Goal: Information Seeking & Learning: Compare options

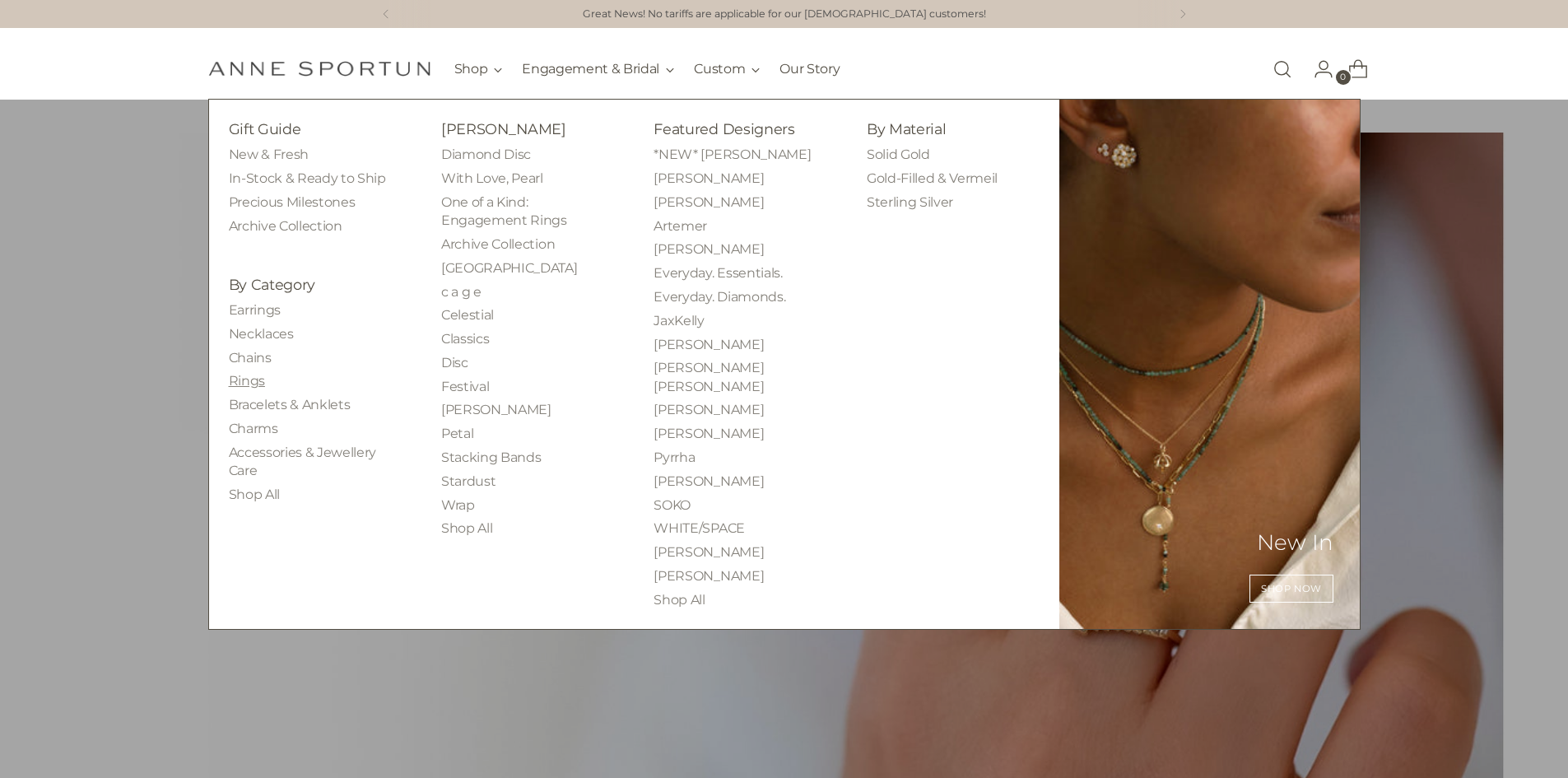
click at [239, 377] on link "Rings" at bounding box center [247, 381] width 36 height 15
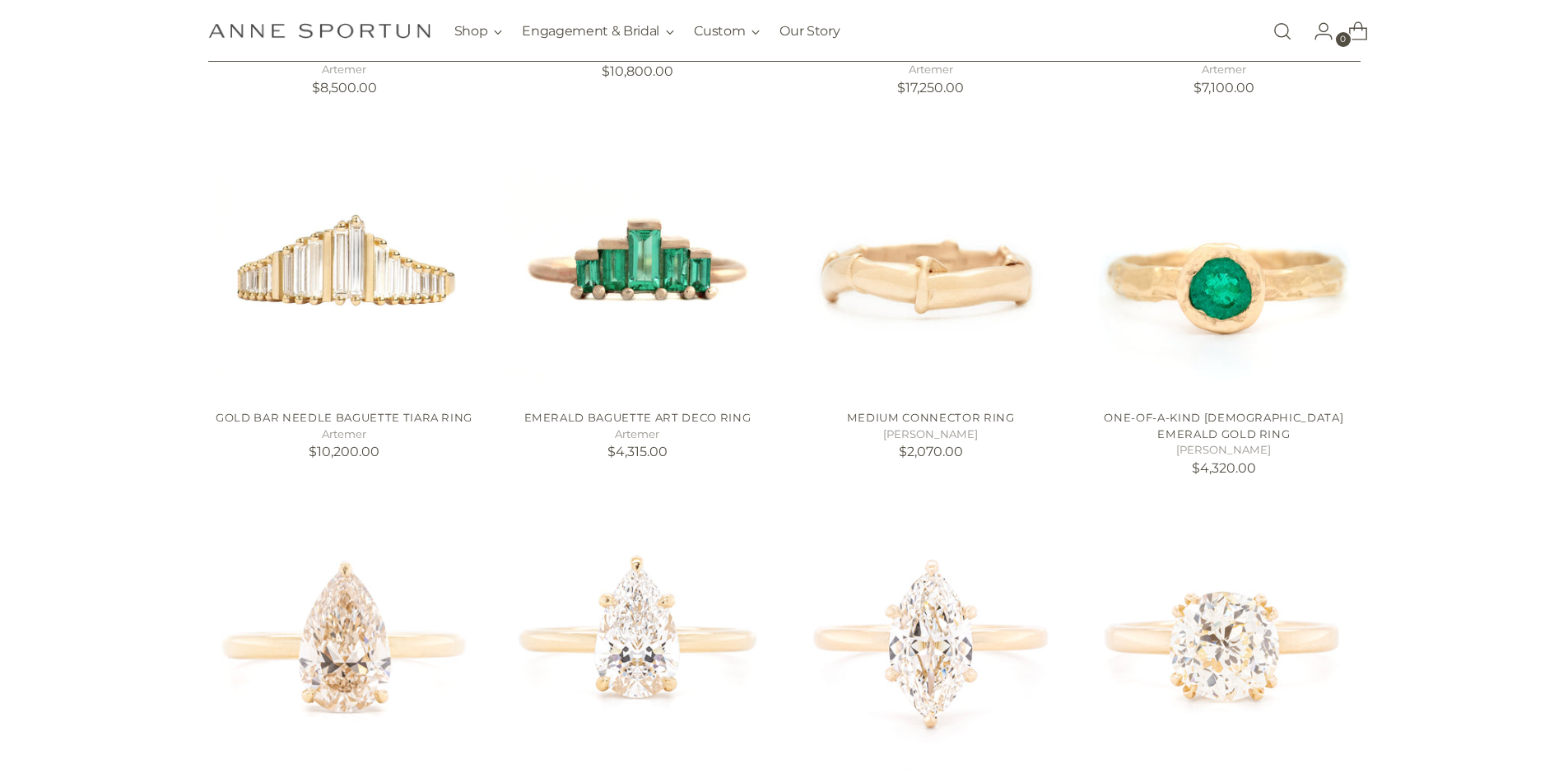
scroll to position [659, 0]
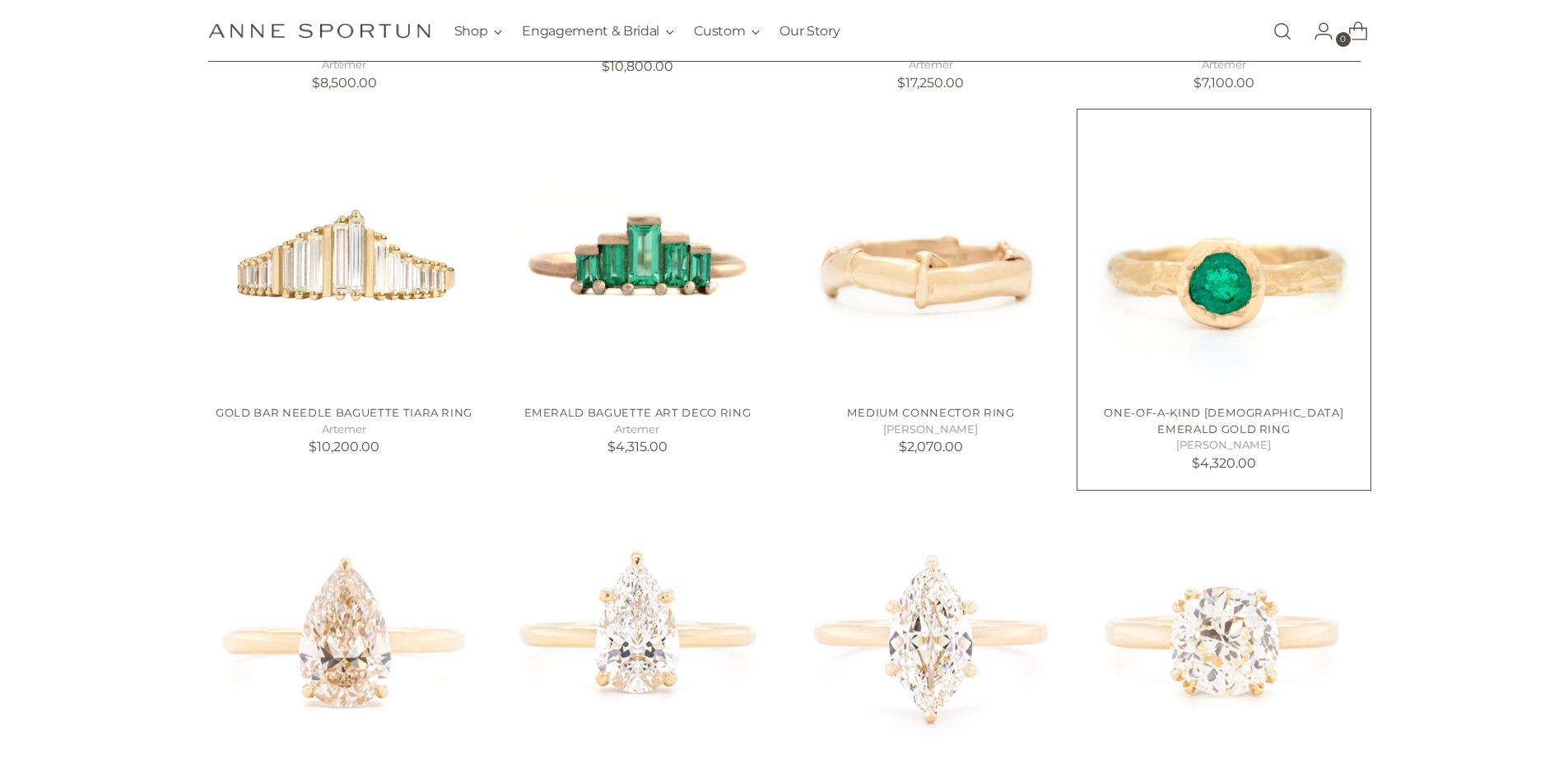
click at [0, 0] on img "One-of-a-Kind Colombian Emerald Gold Ring" at bounding box center [0, 0] width 0 height 0
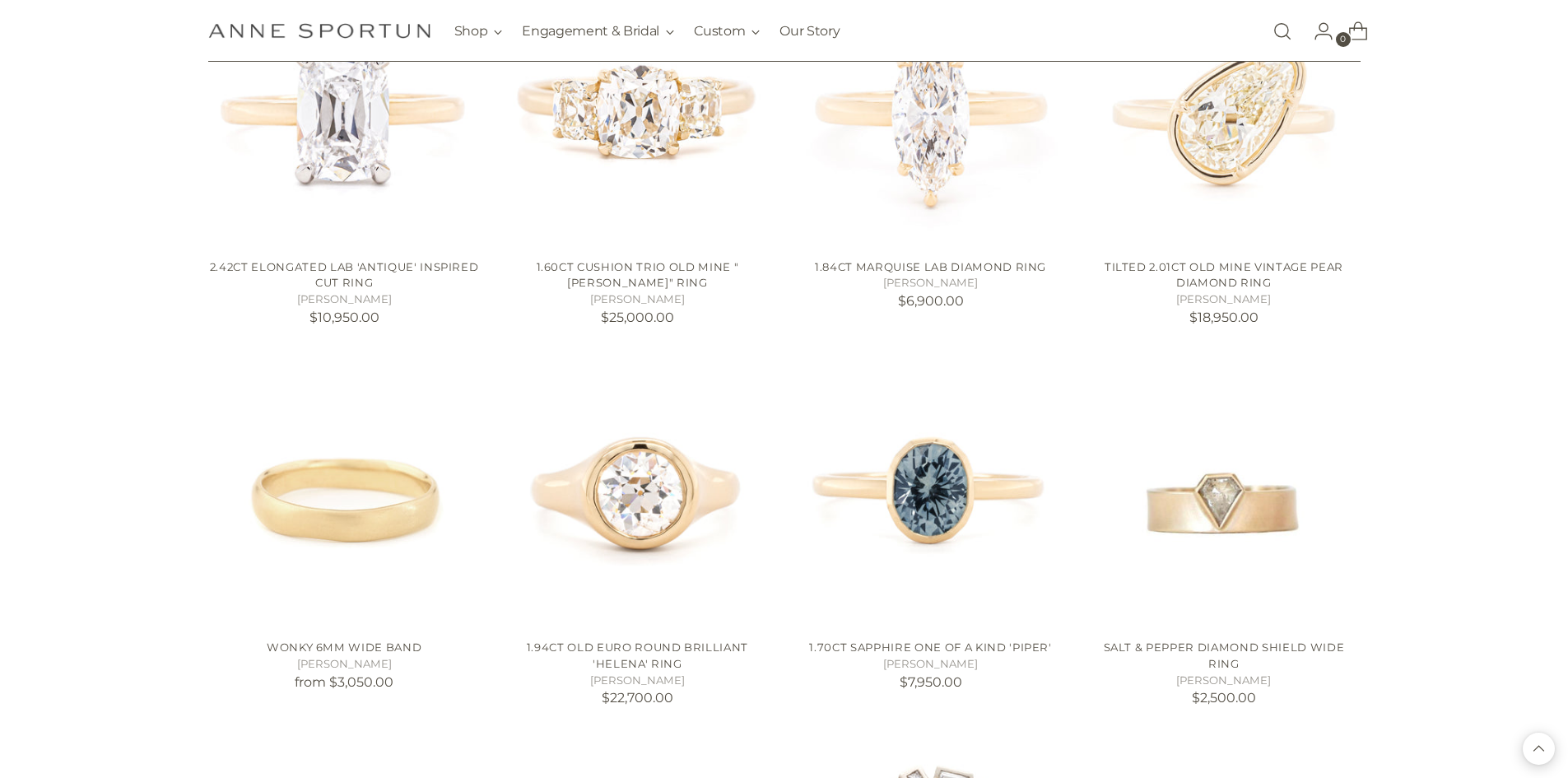
scroll to position [2386, 0]
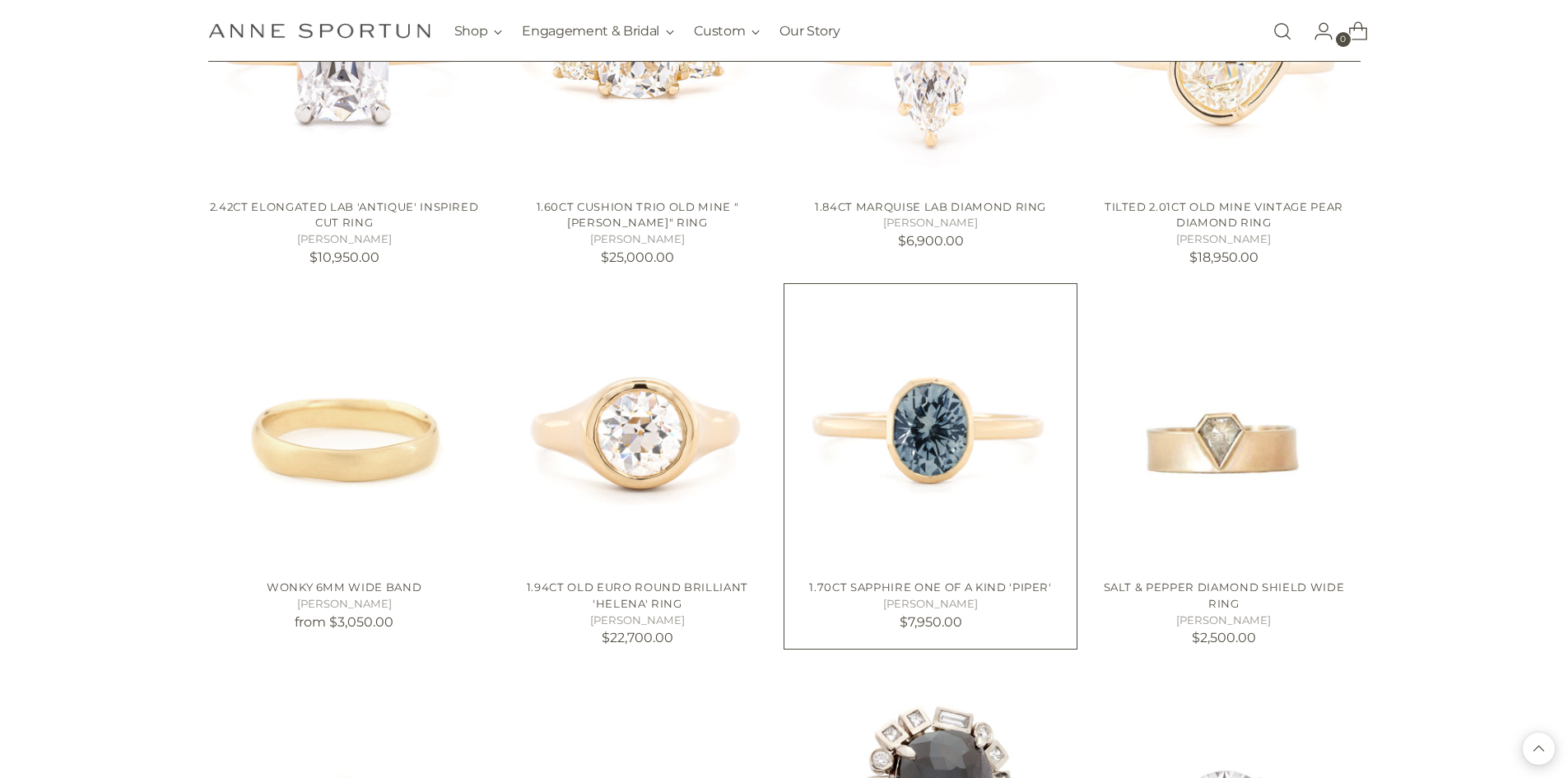
click at [0, 0] on img "1.70ct Sapphire One of a Kind 'Piper'" at bounding box center [0, 0] width 0 height 0
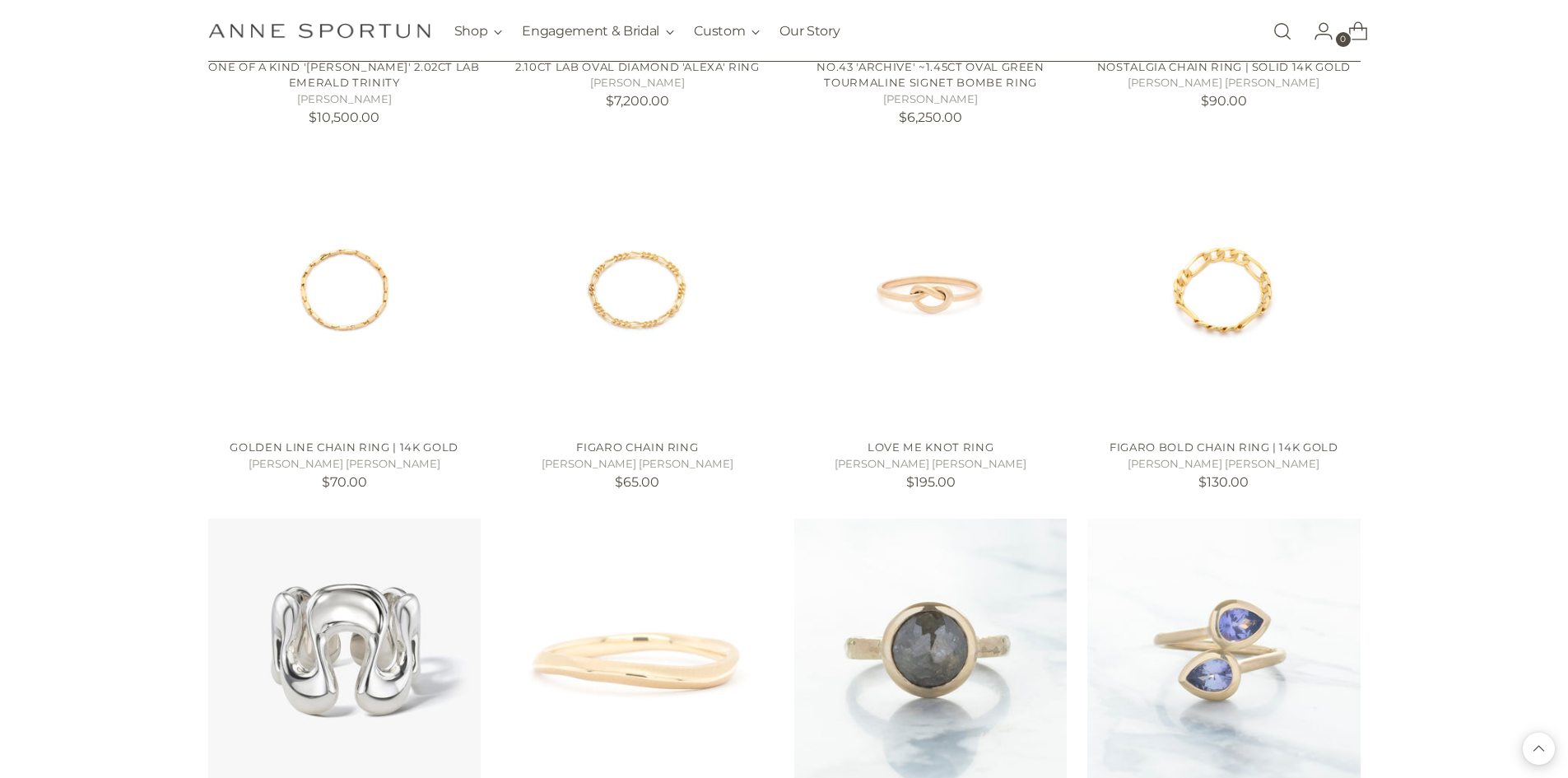
scroll to position [4362, 0]
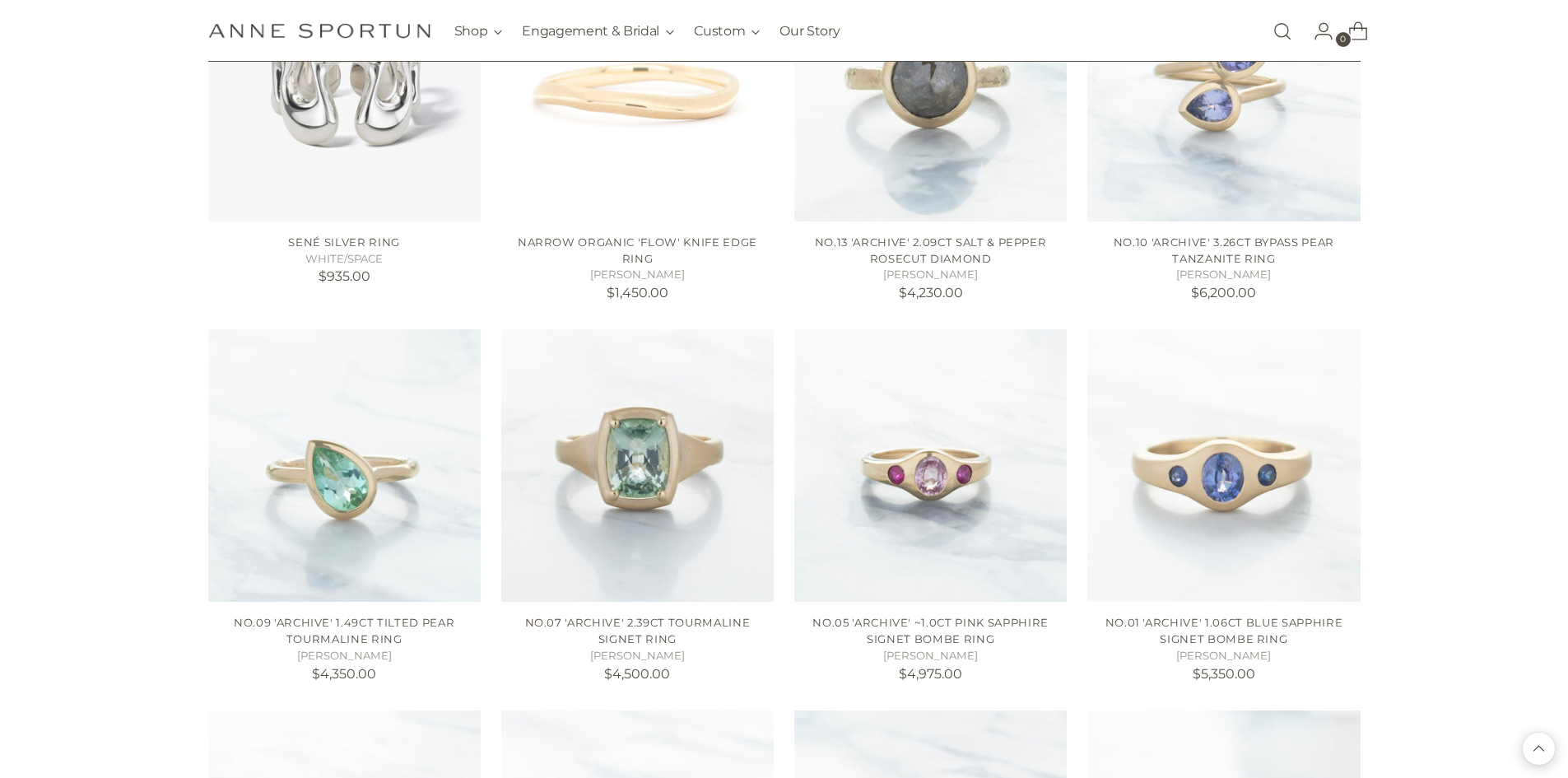
scroll to position [4609, 0]
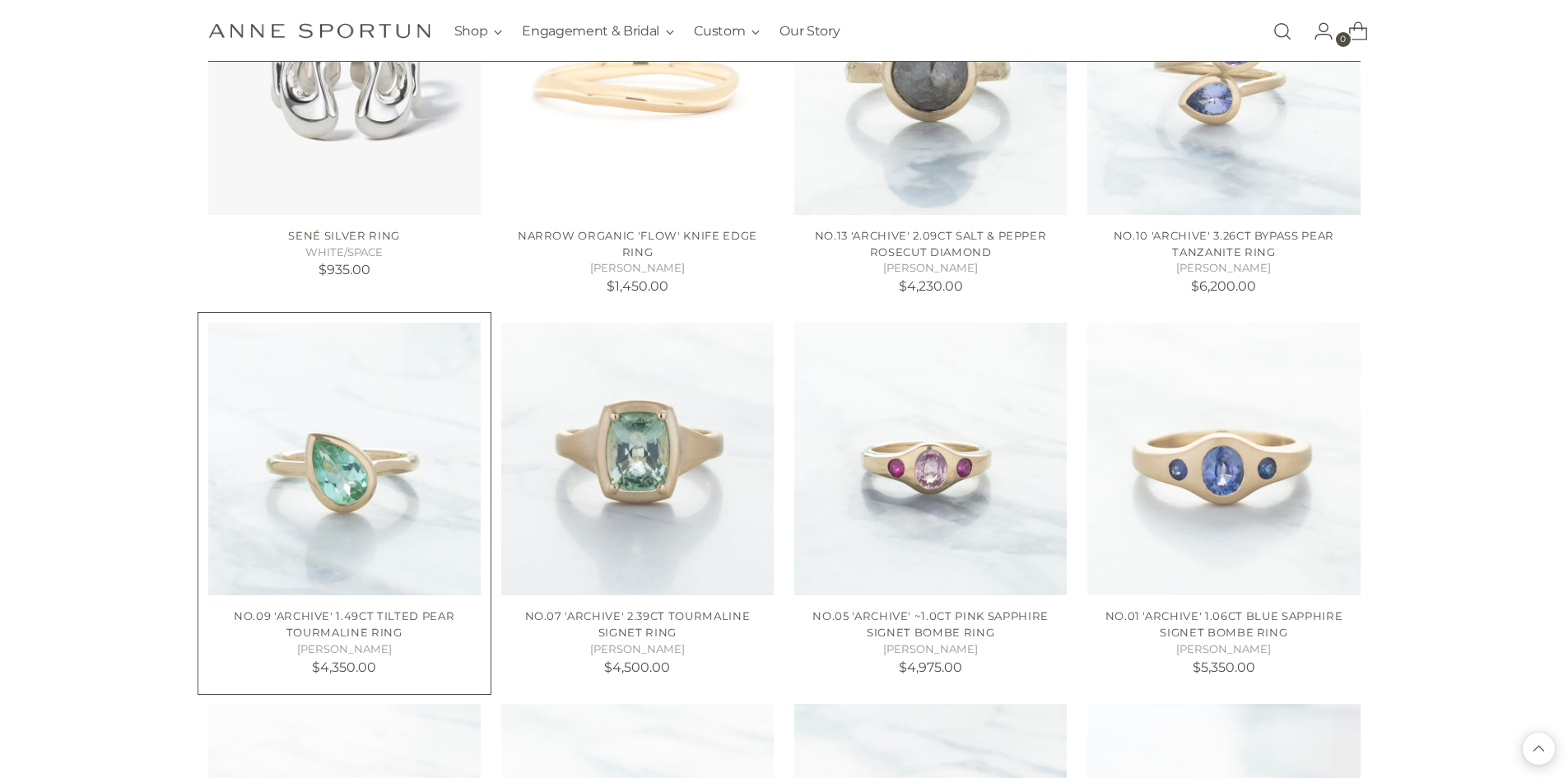
click at [0, 0] on img "No.09 'Archive' 1.49ct Tilted Pear Tourmaline Ring" at bounding box center [0, 0] width 0 height 0
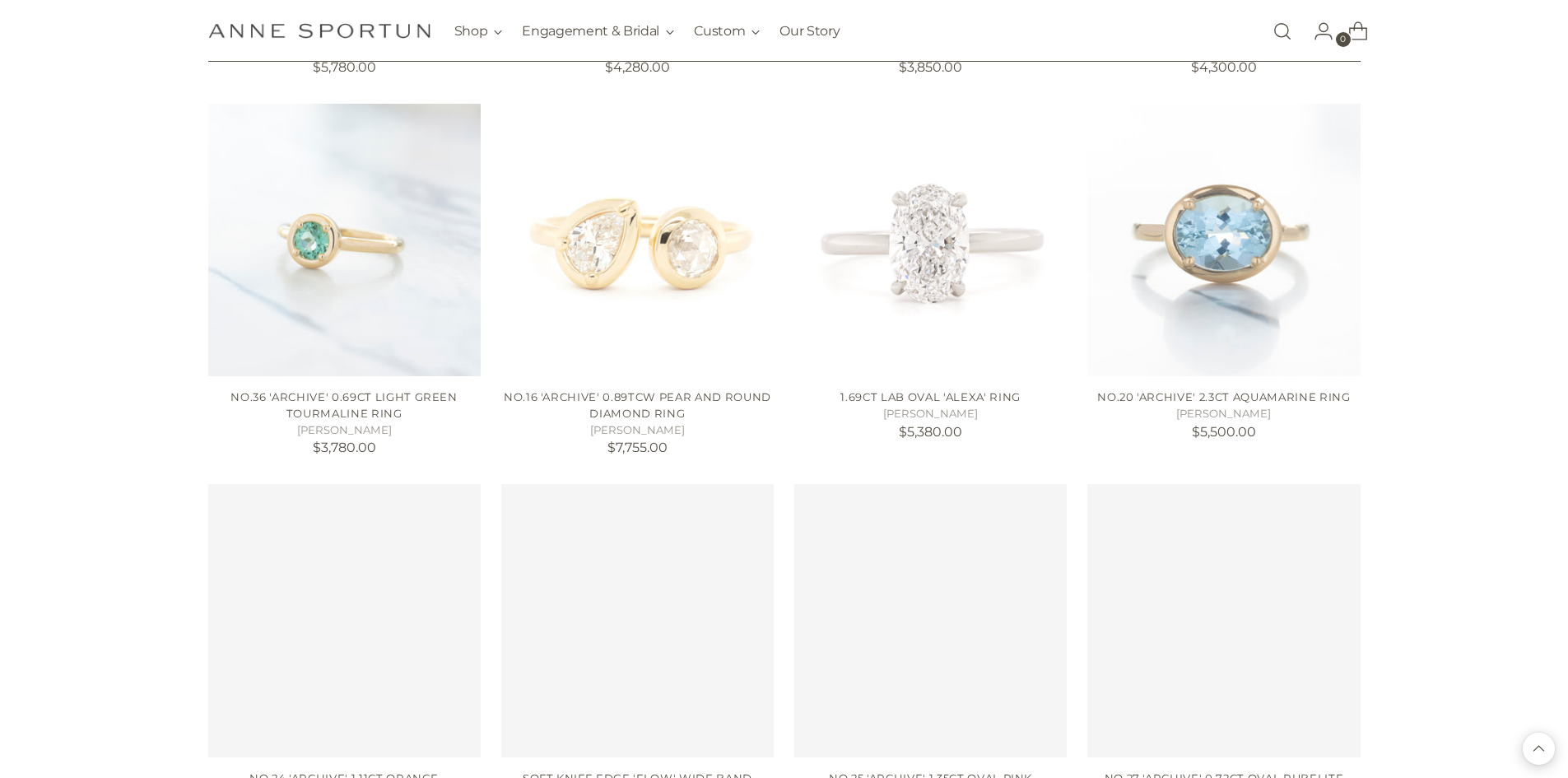
scroll to position [5596, 0]
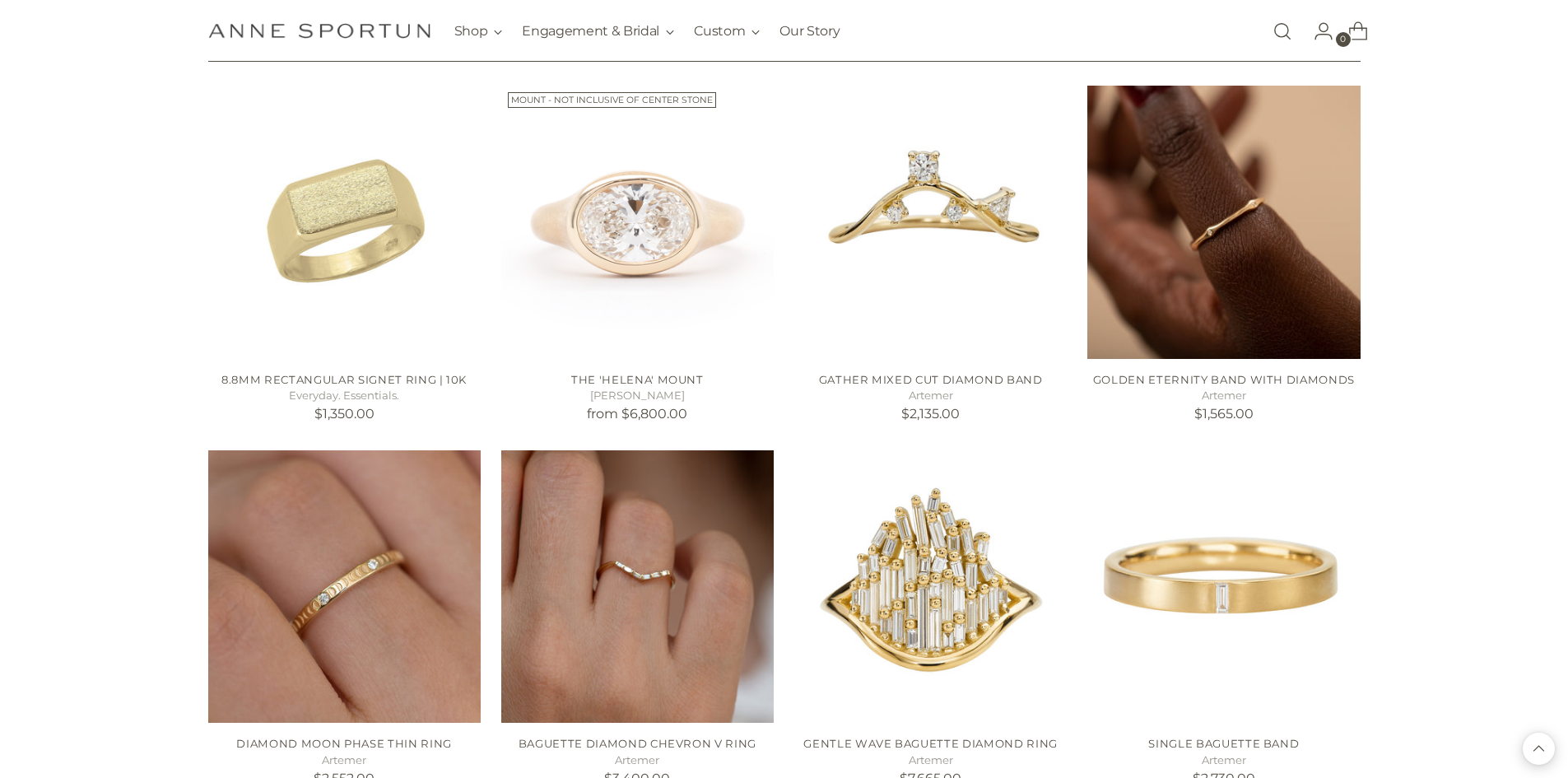
scroll to position [6502, 0]
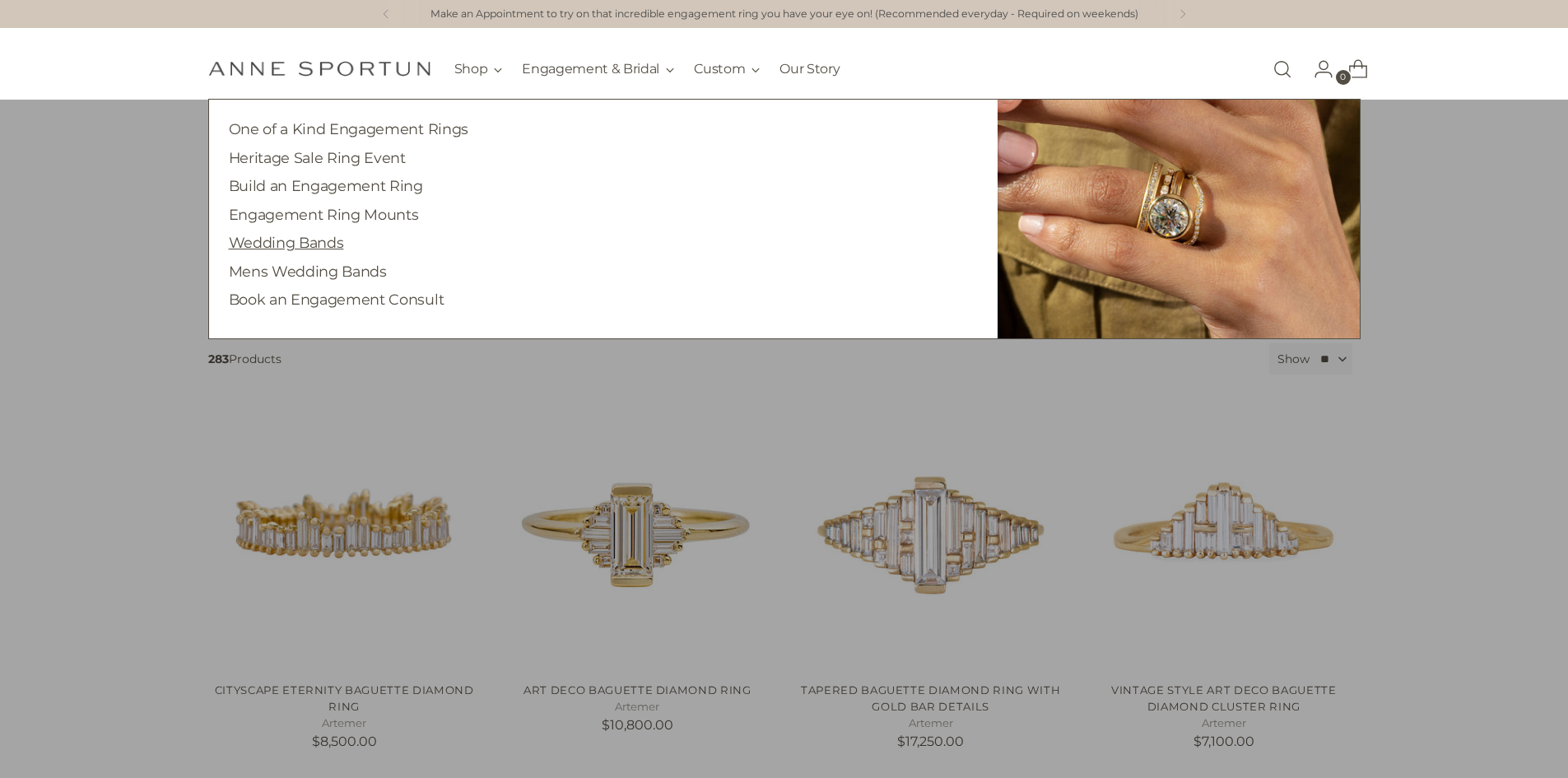
click at [328, 250] on link "Wedding Bands" at bounding box center [286, 242] width 115 height 17
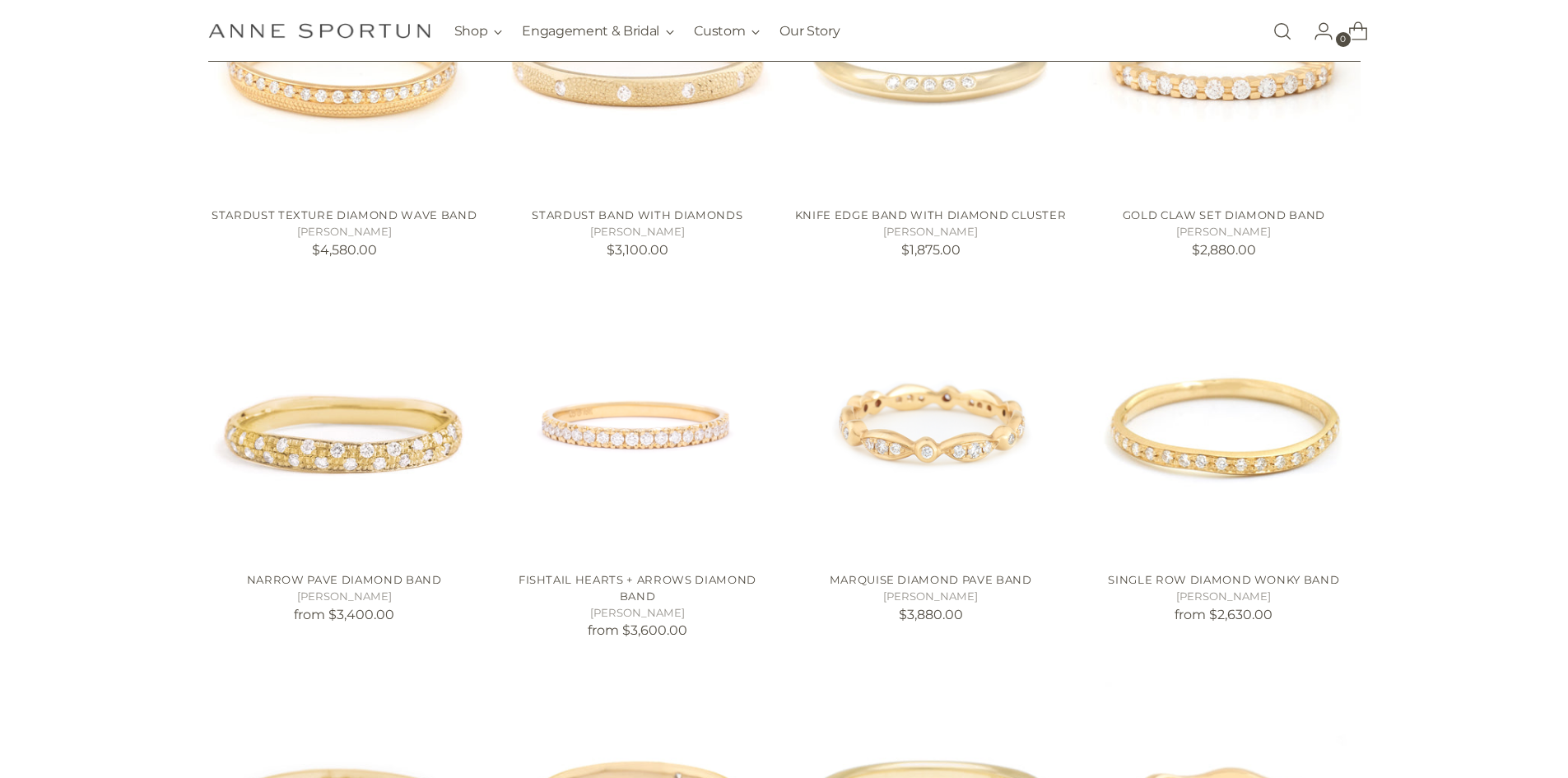
scroll to position [823, 0]
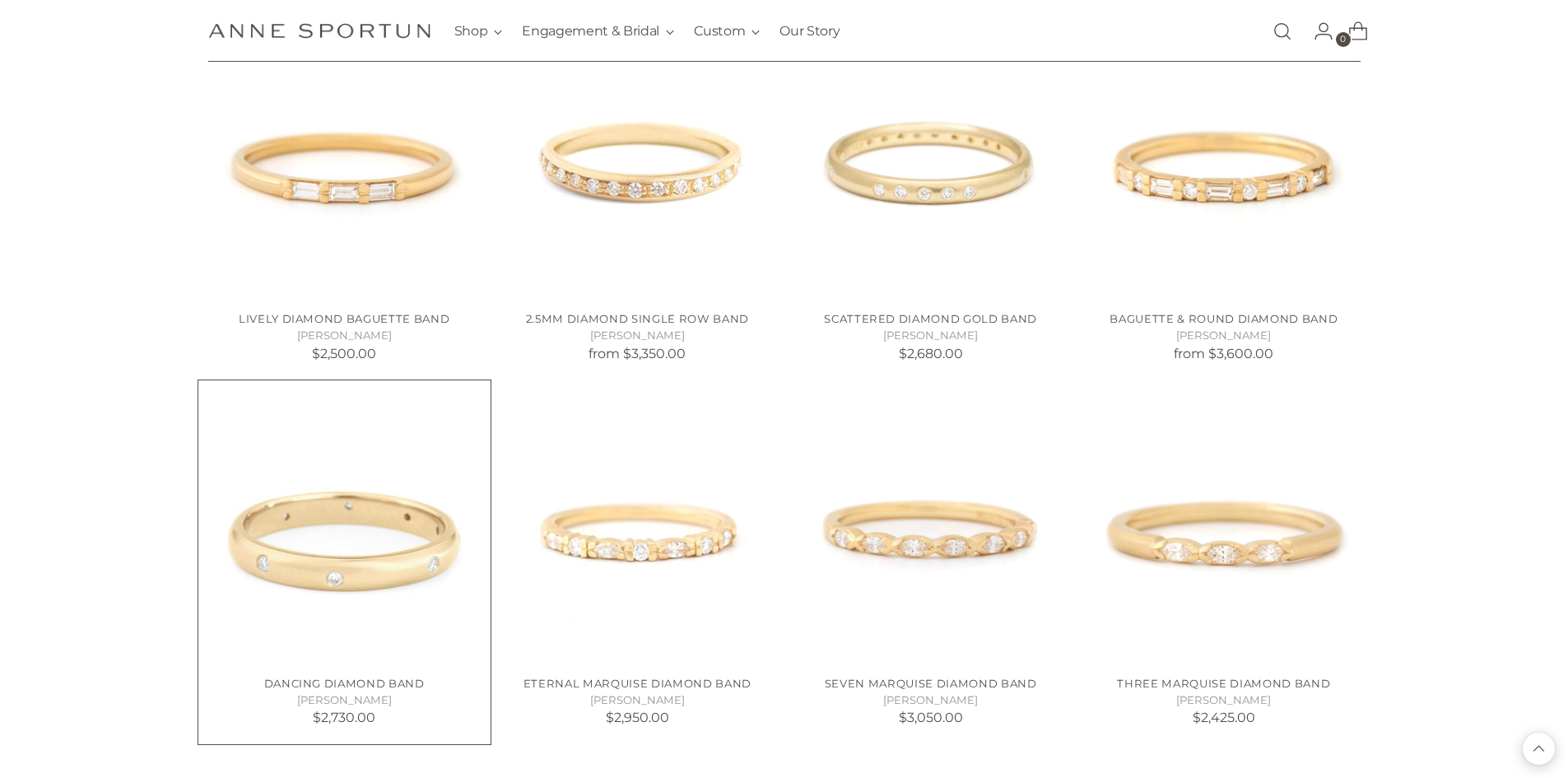
scroll to position [1481, 0]
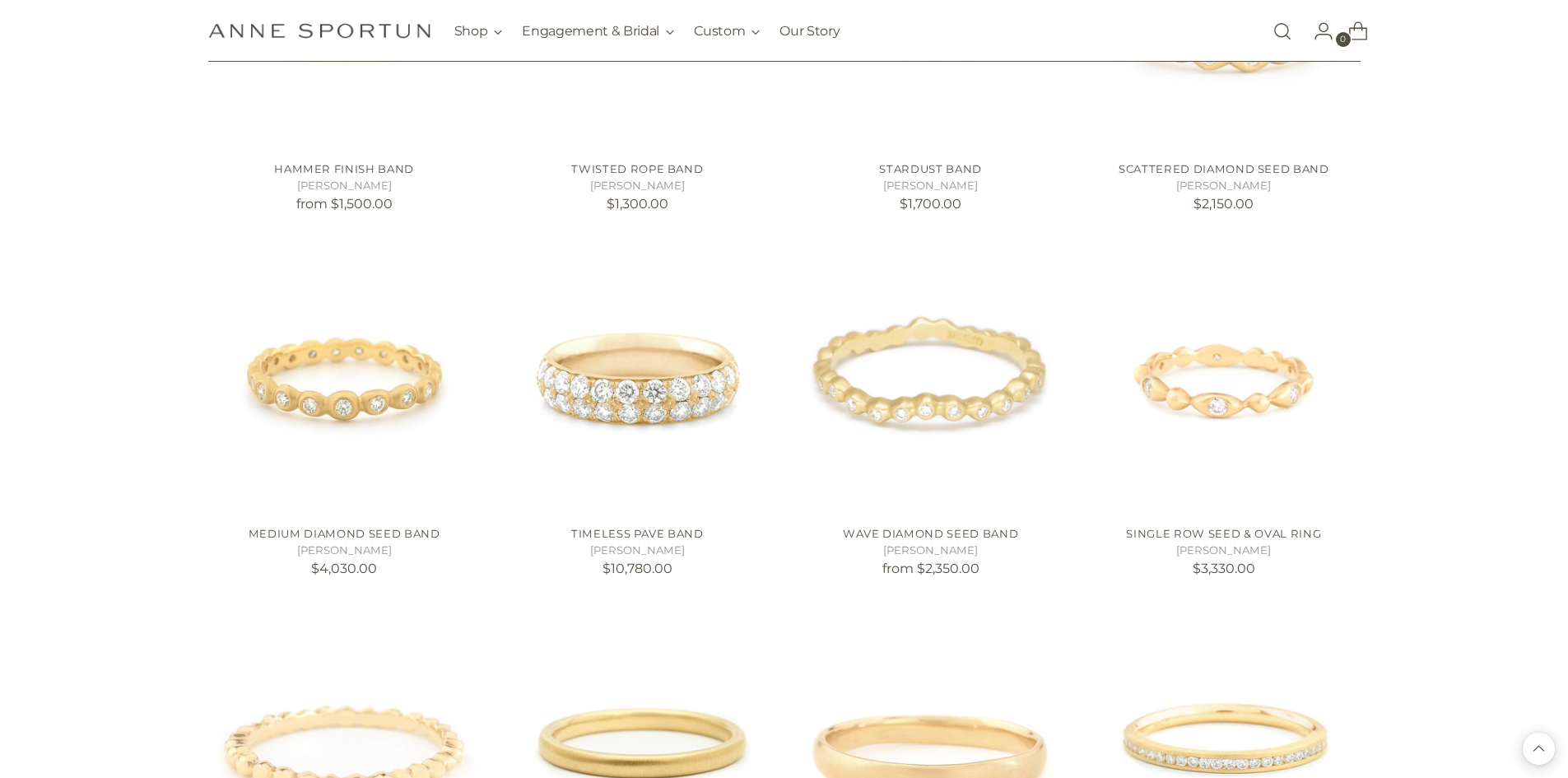
scroll to position [2881, 0]
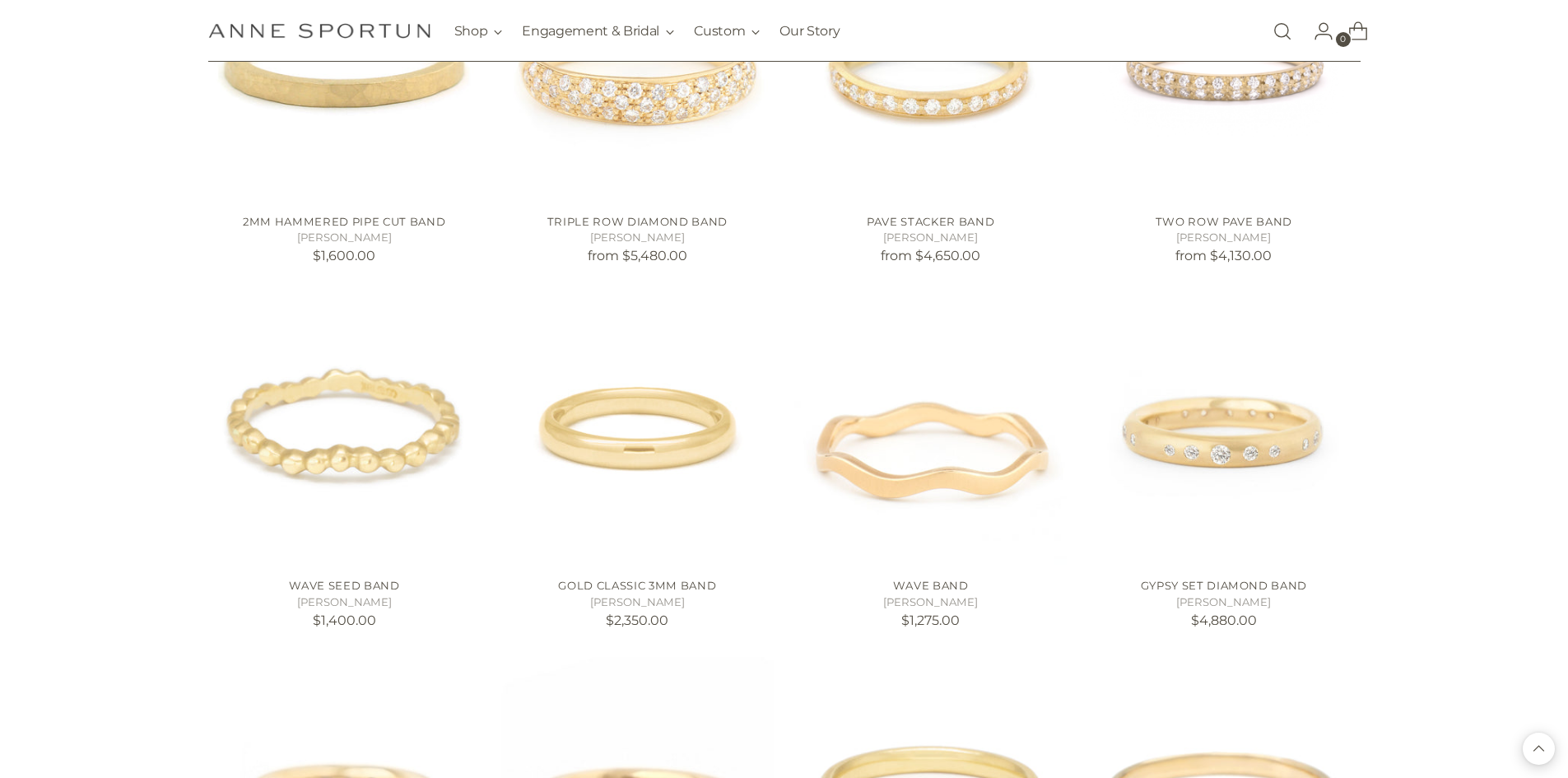
scroll to position [3950, 0]
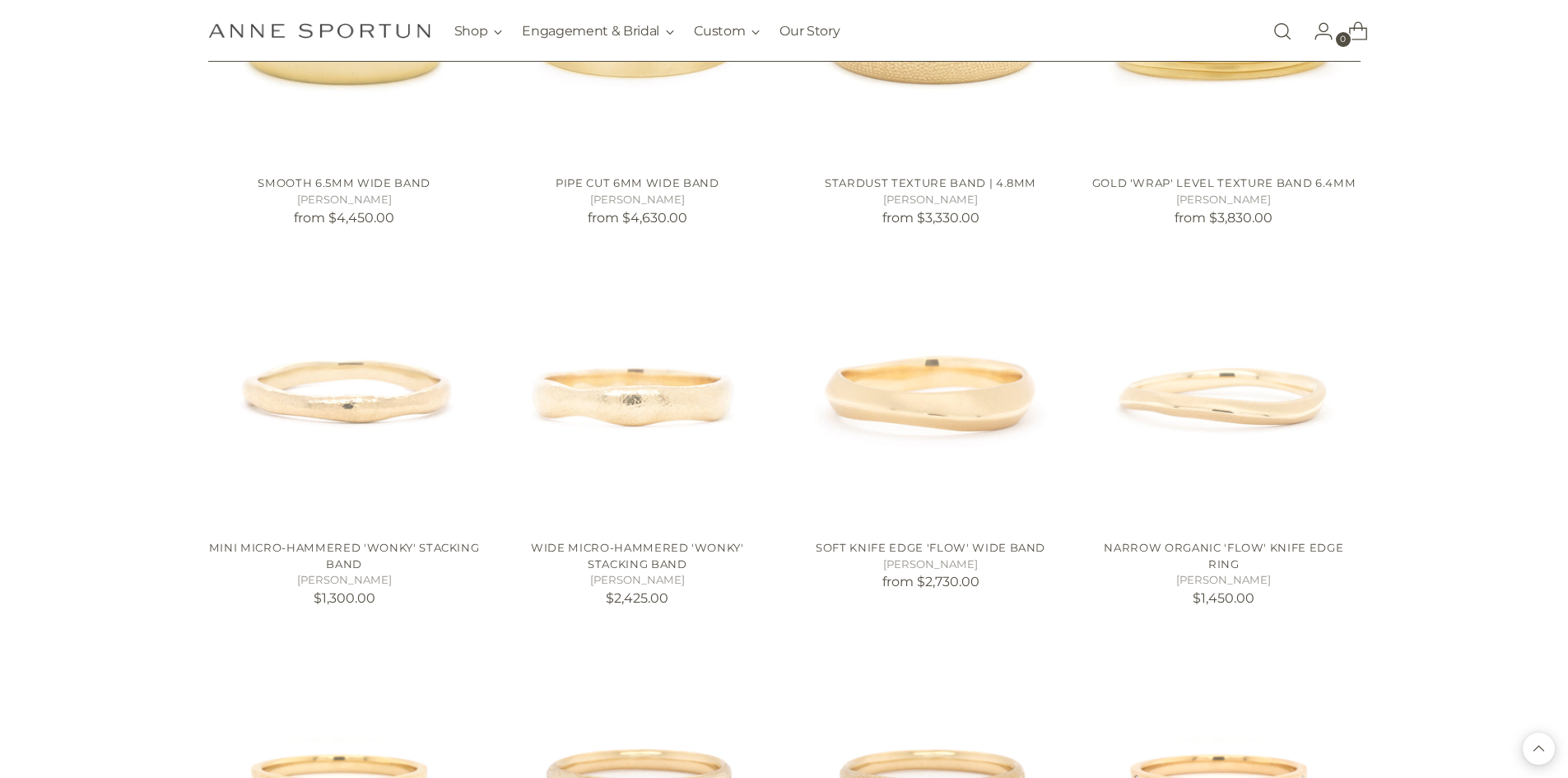
scroll to position [6584, 0]
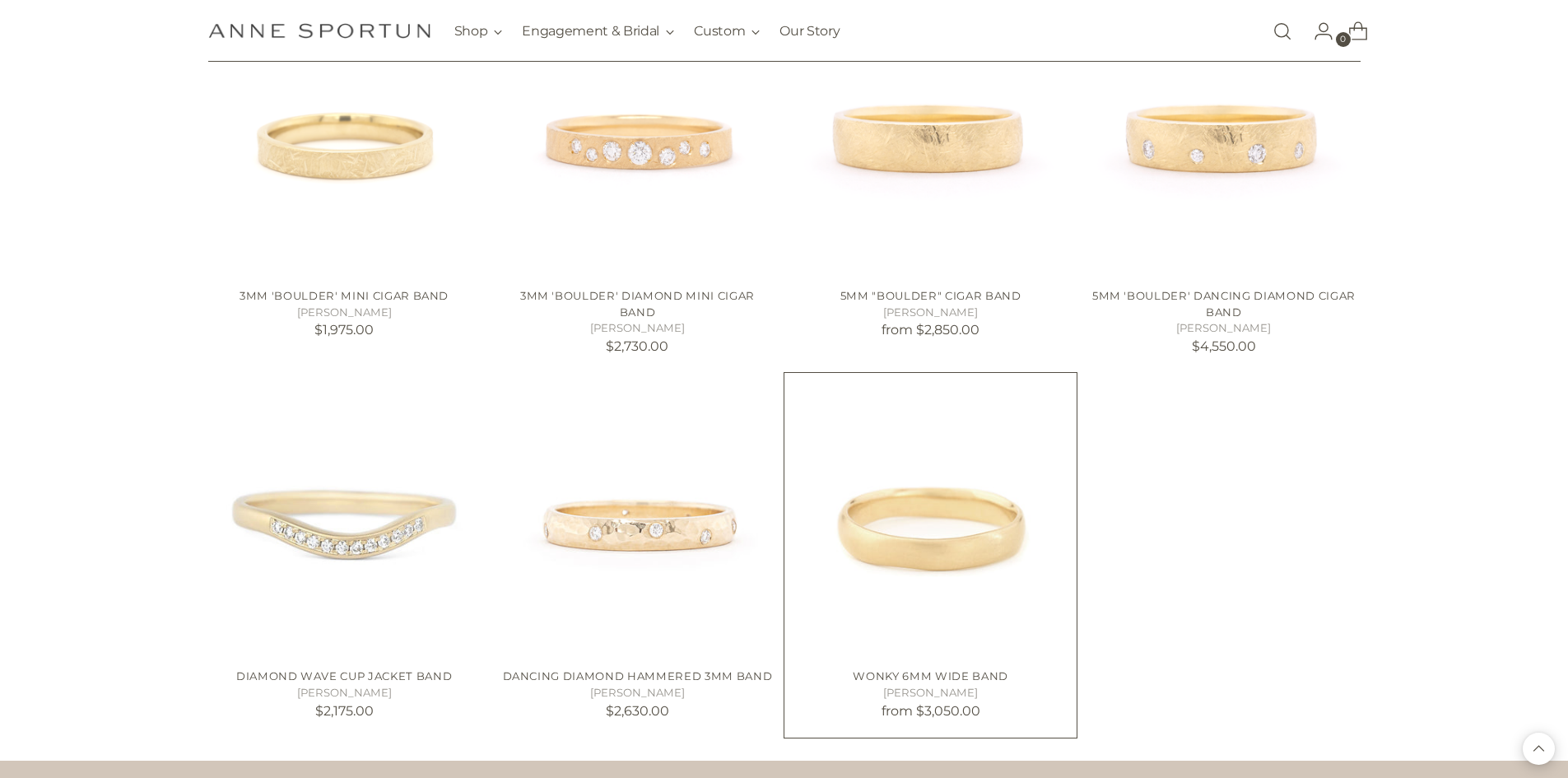
scroll to position [7489, 0]
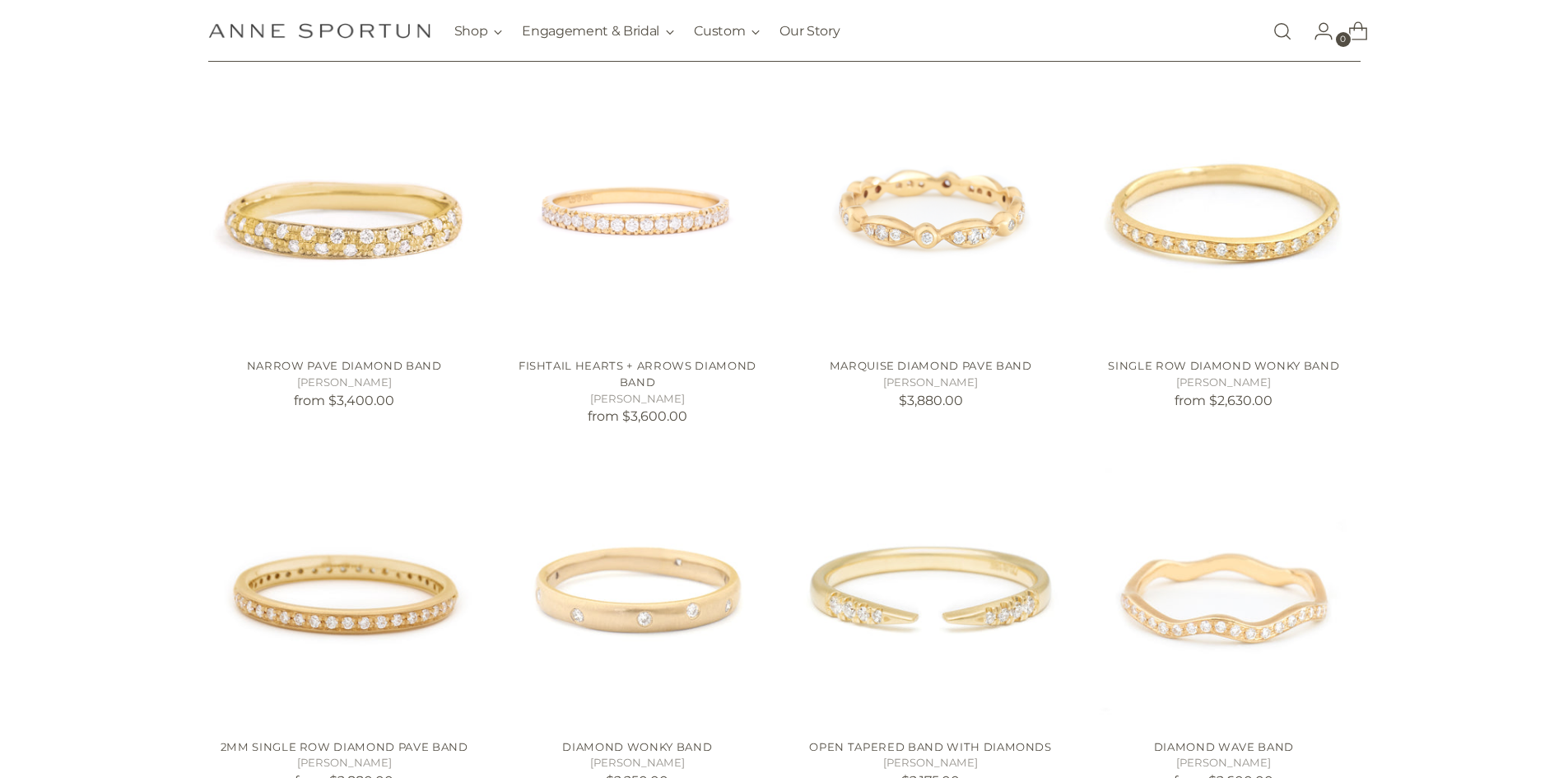
scroll to position [823, 0]
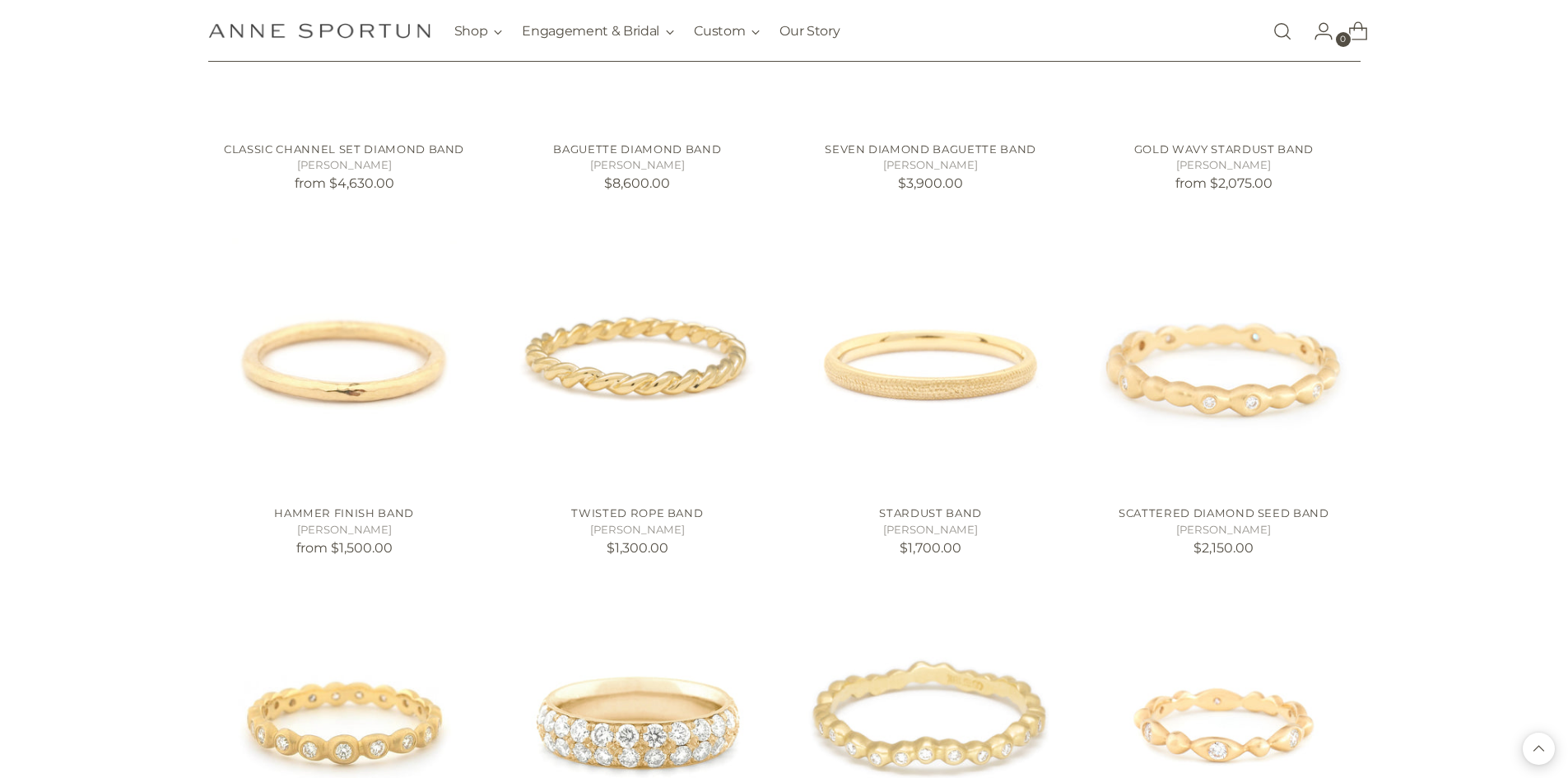
scroll to position [2386, 0]
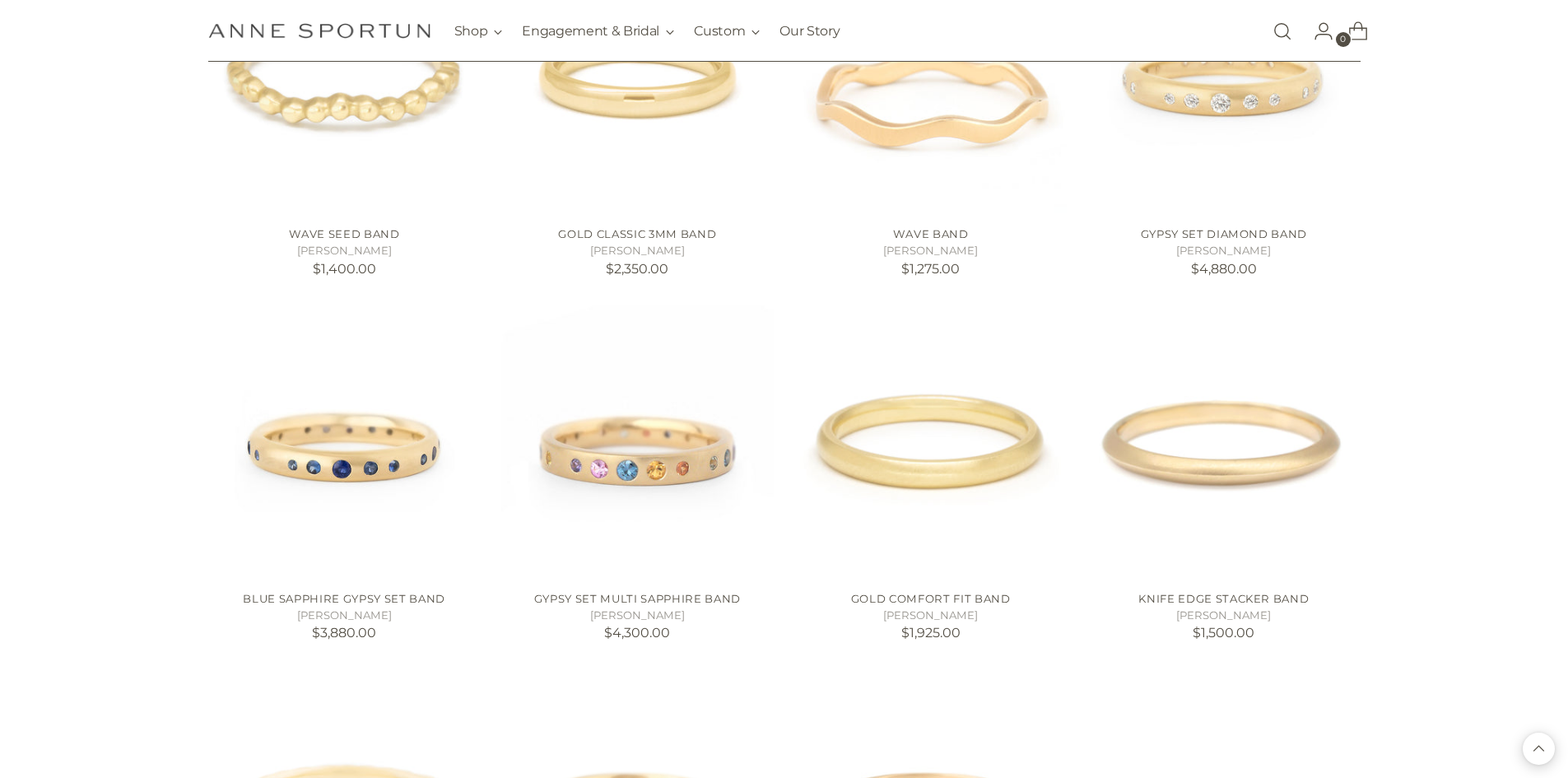
scroll to position [4362, 0]
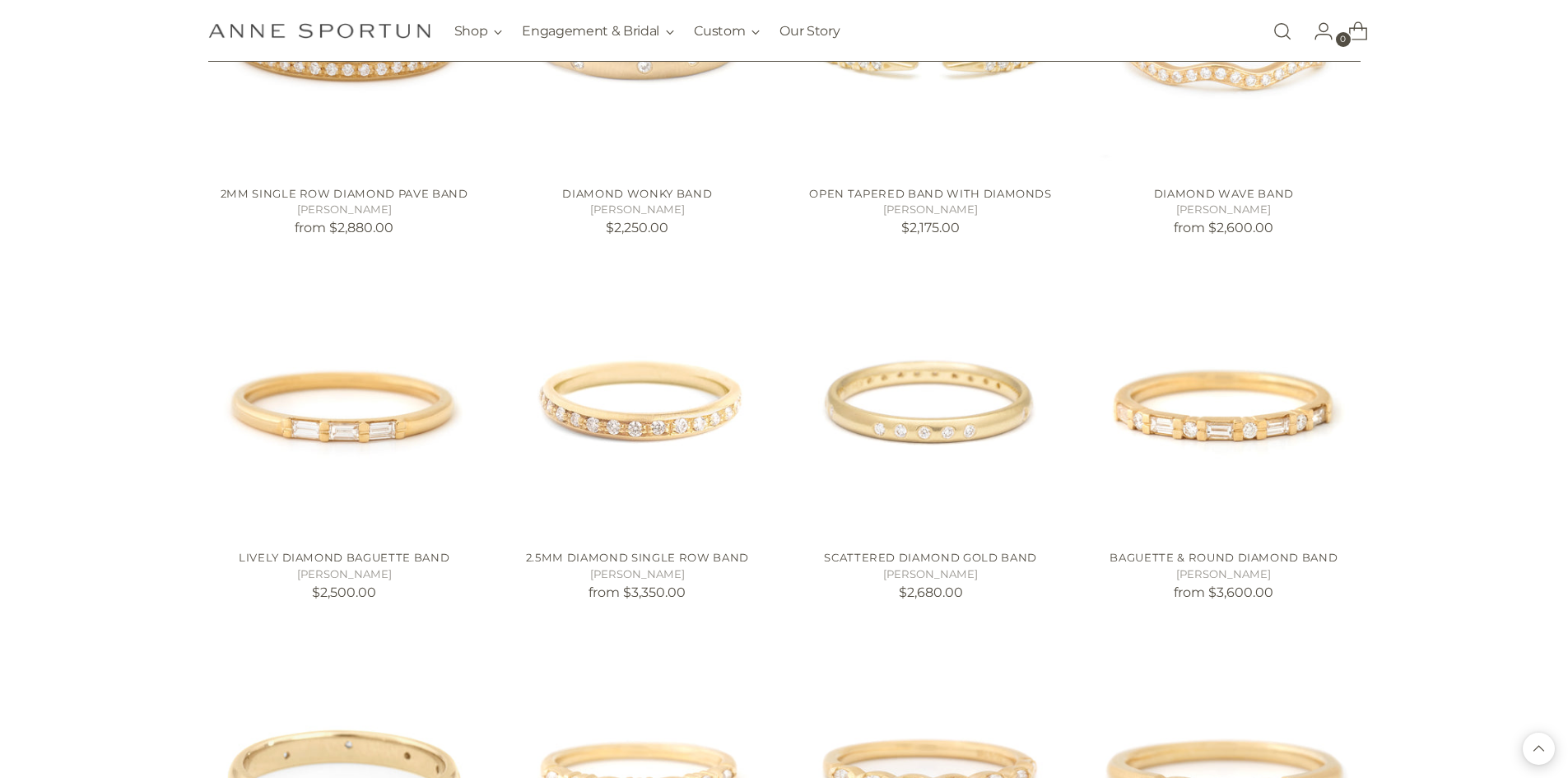
scroll to position [1317, 0]
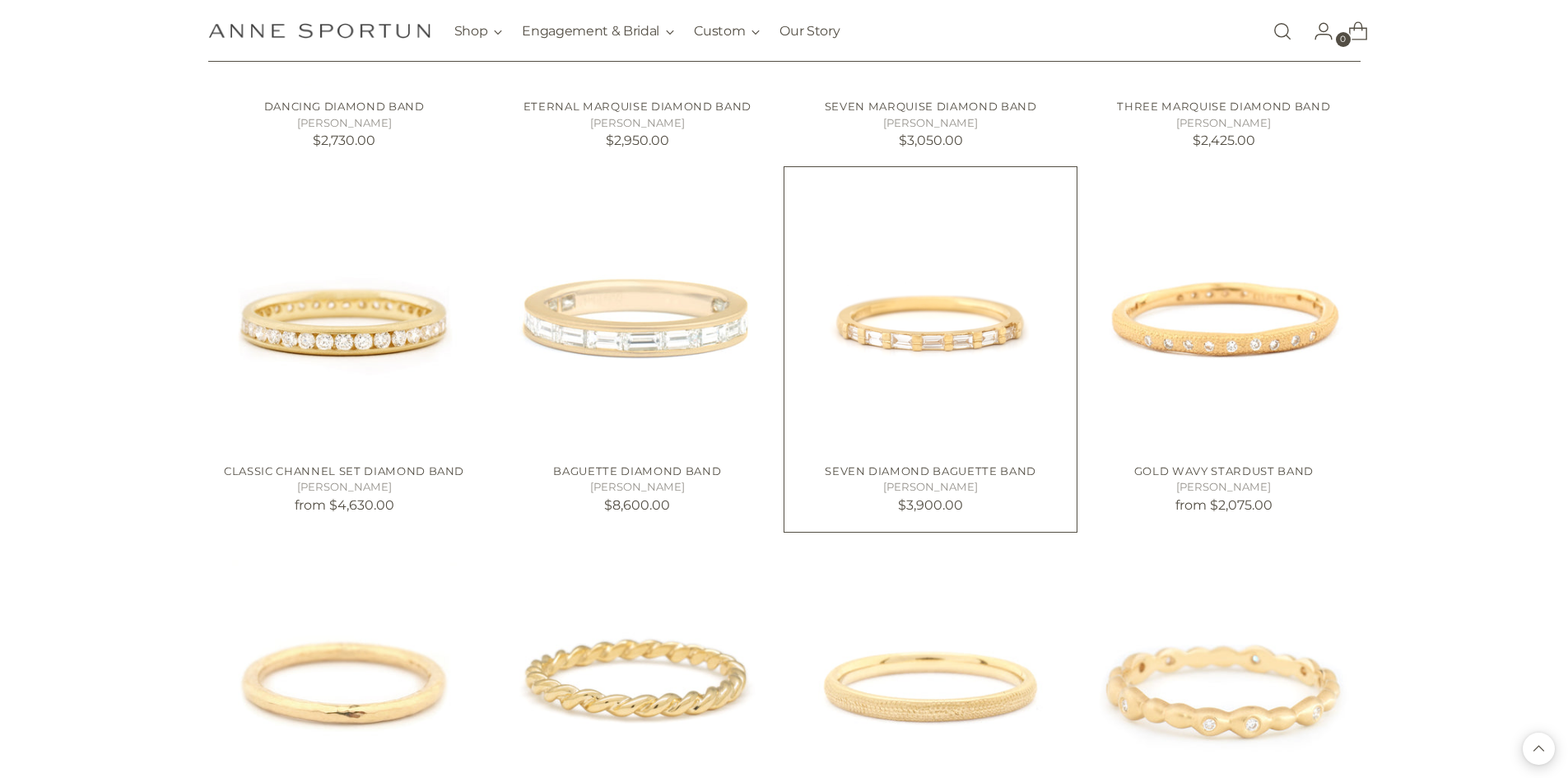
scroll to position [2305, 0]
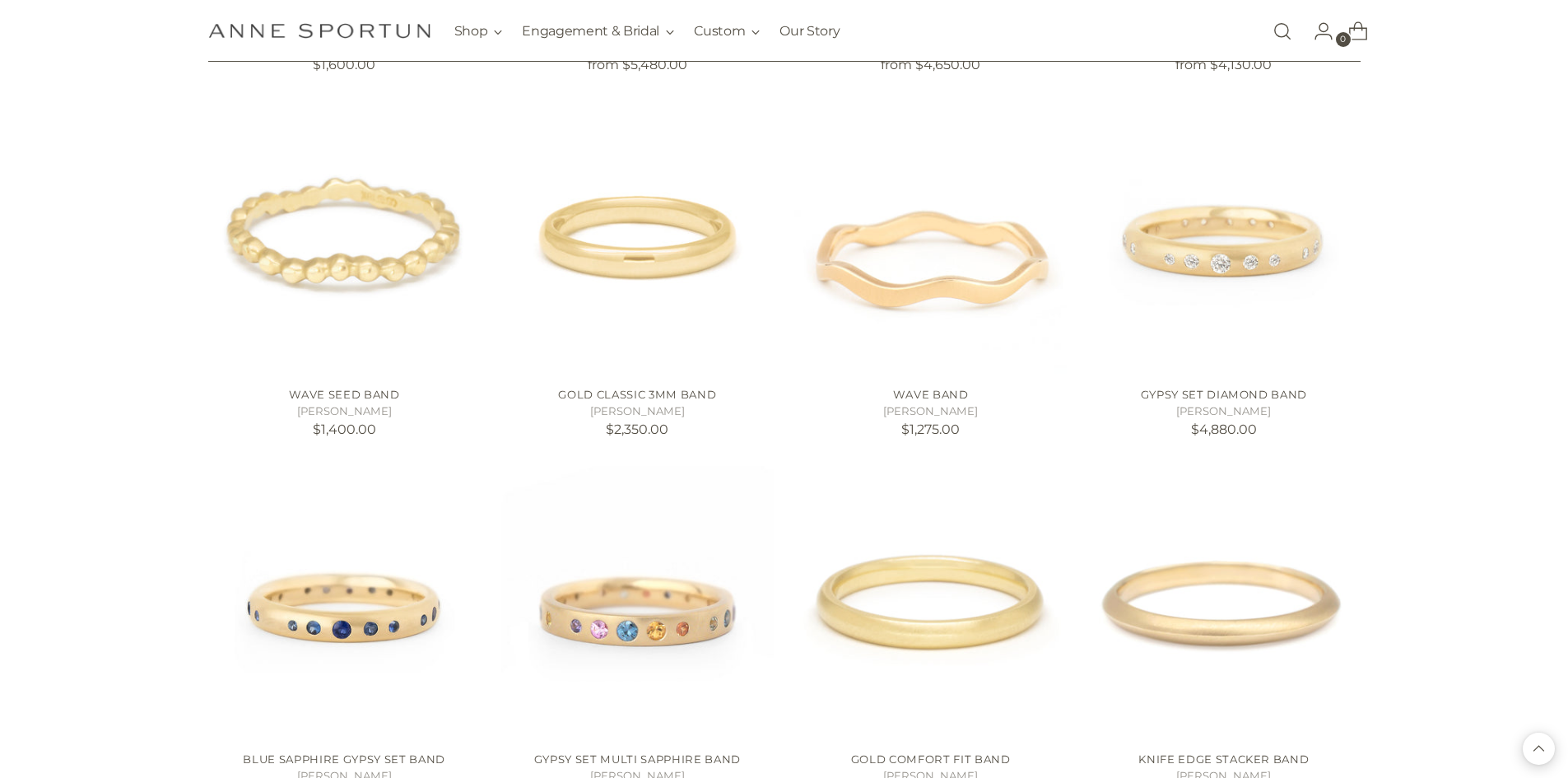
scroll to position [4198, 0]
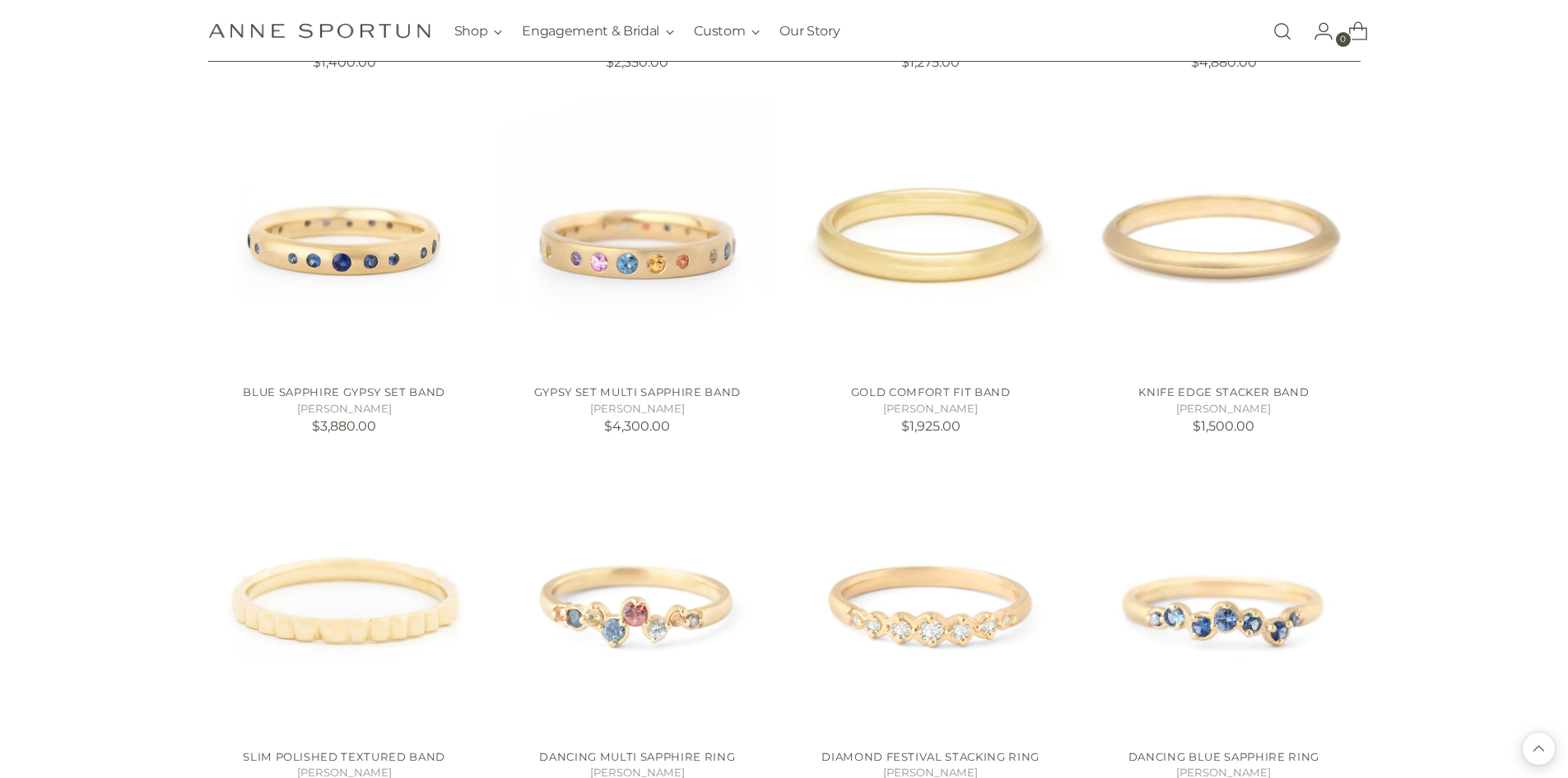
scroll to position [4444, 0]
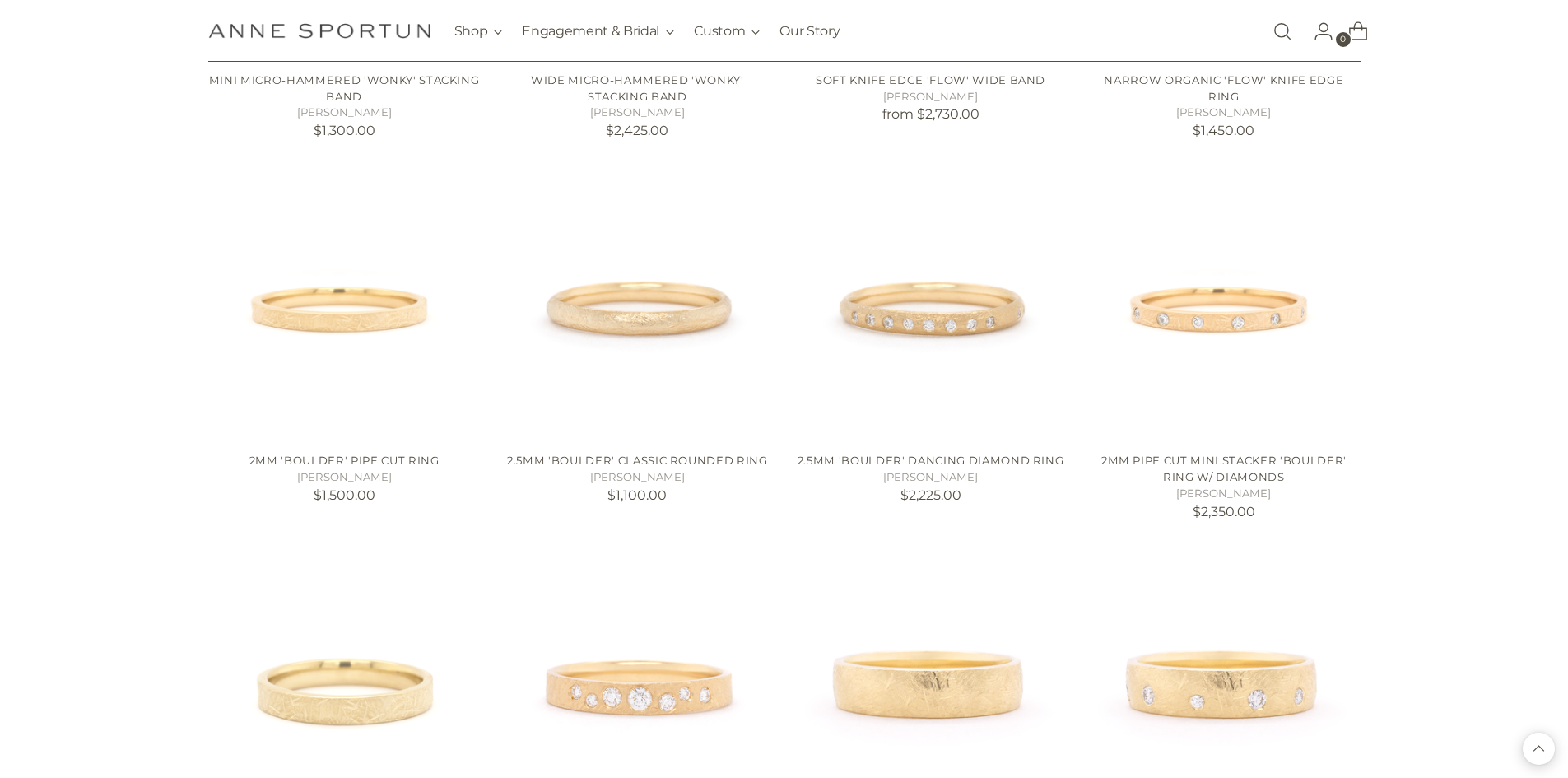
scroll to position [6856, 0]
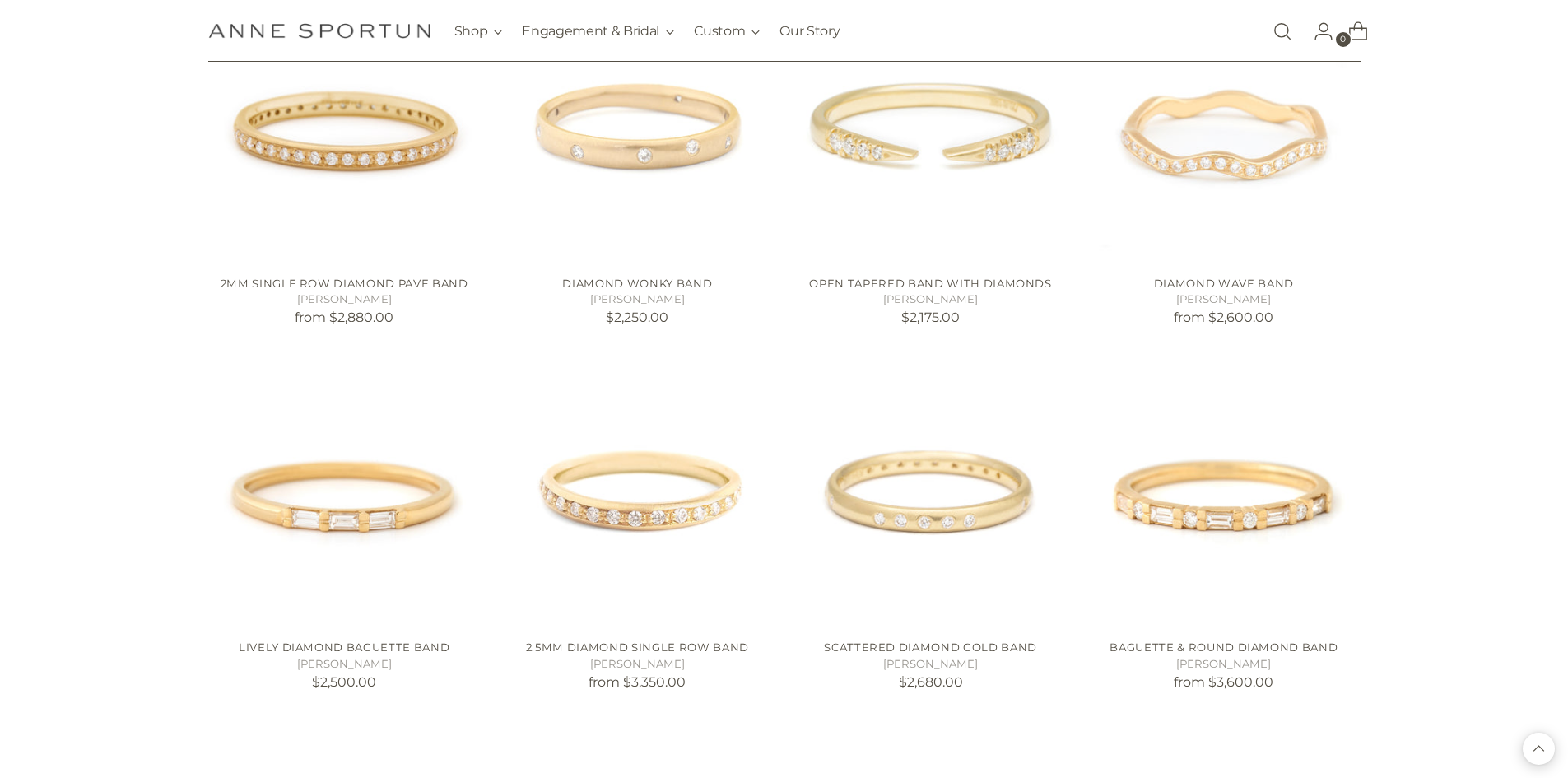
scroll to position [1234, 0]
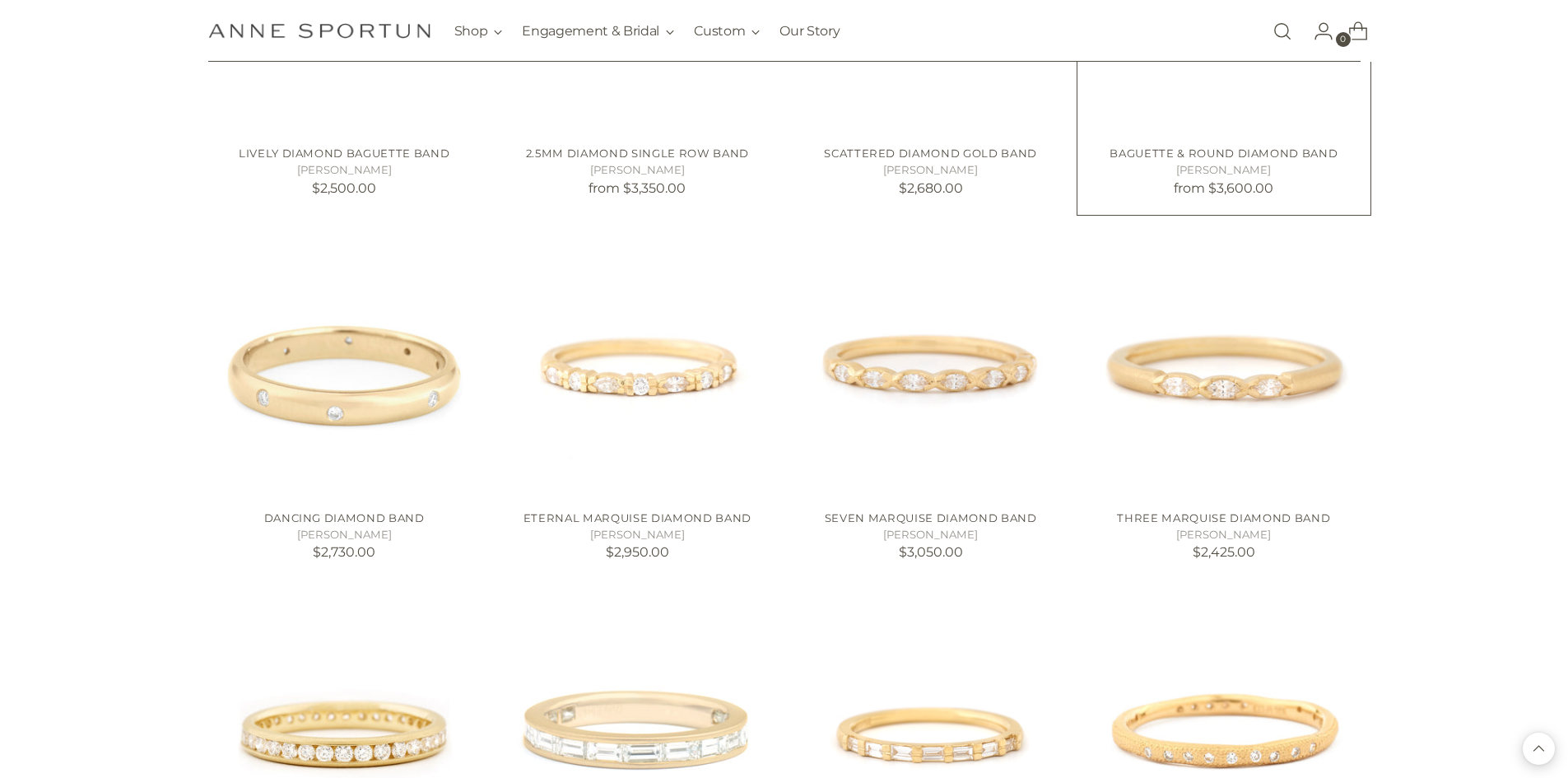
scroll to position [1564, 0]
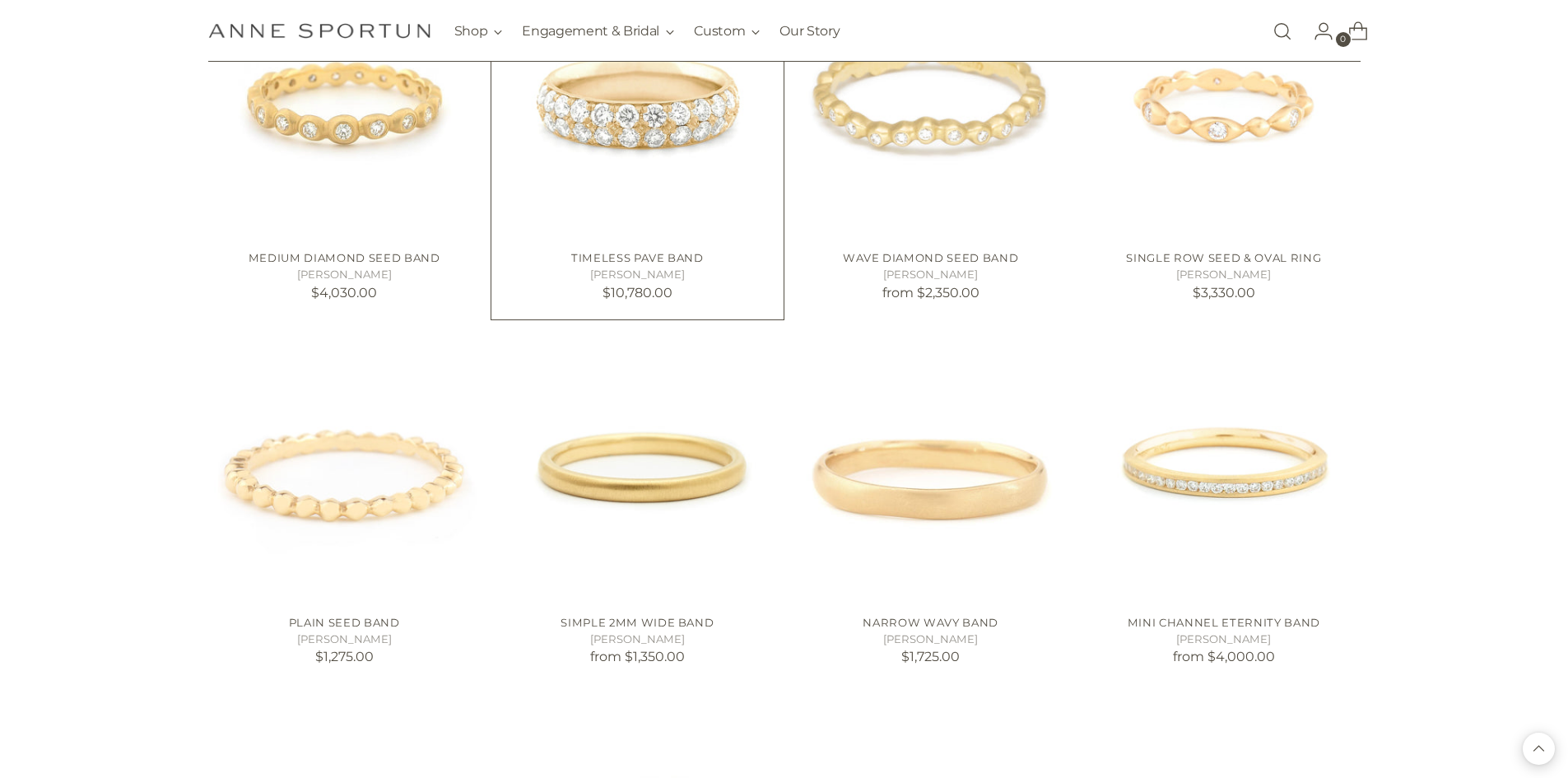
scroll to position [3210, 0]
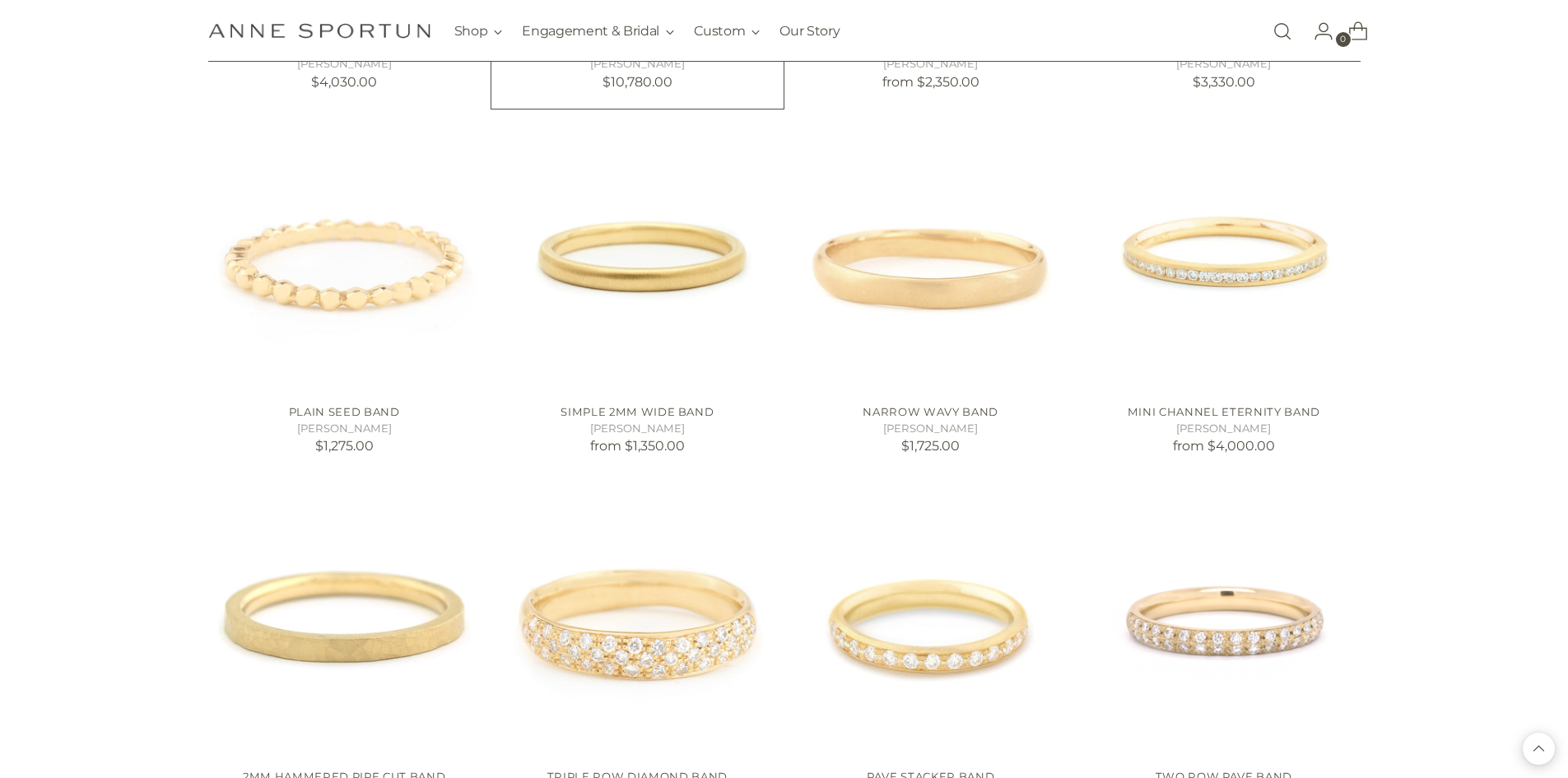
scroll to position [2881, 0]
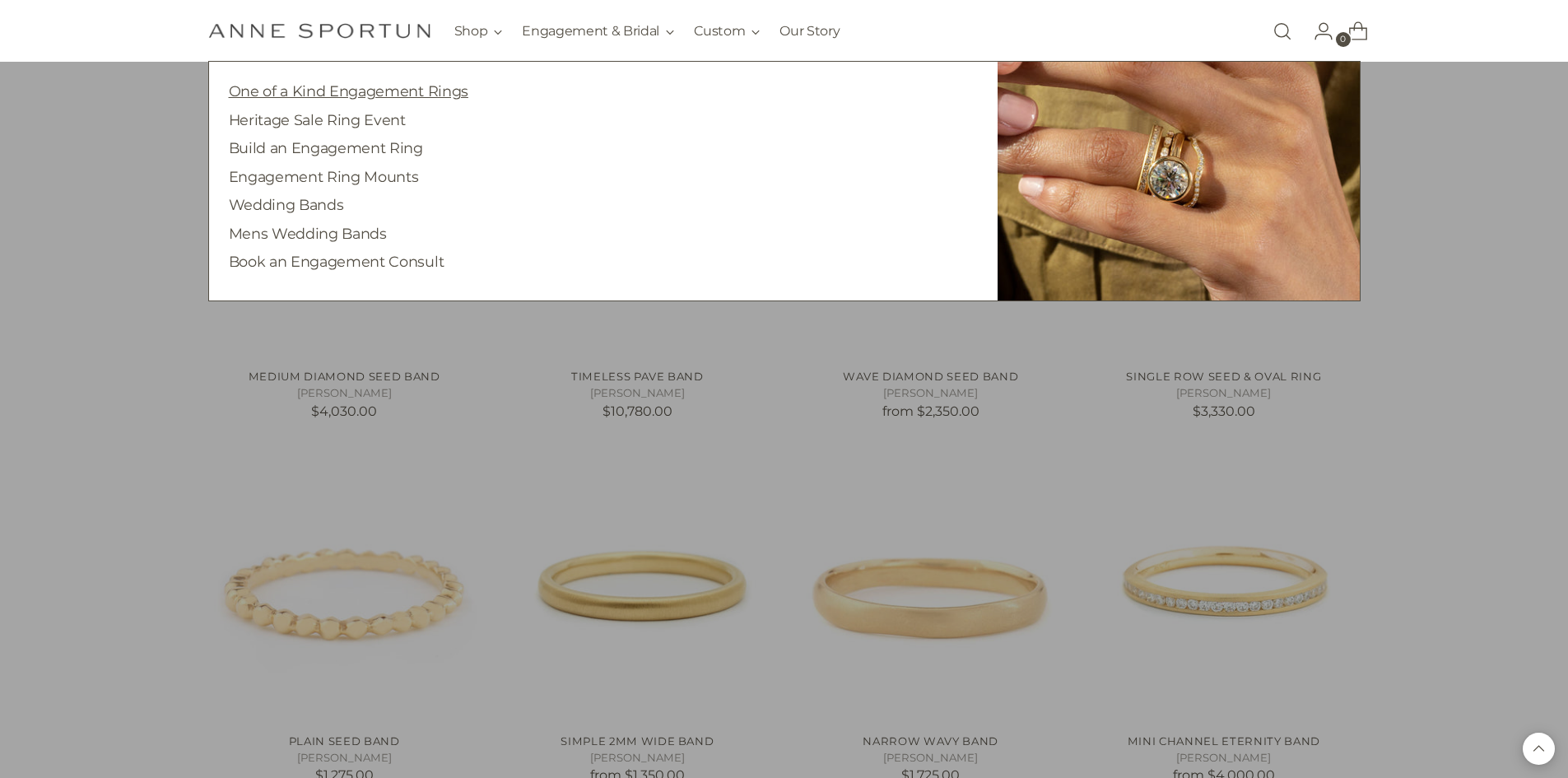
click at [444, 97] on link "One of a Kind Engagement Rings" at bounding box center [348, 91] width 240 height 17
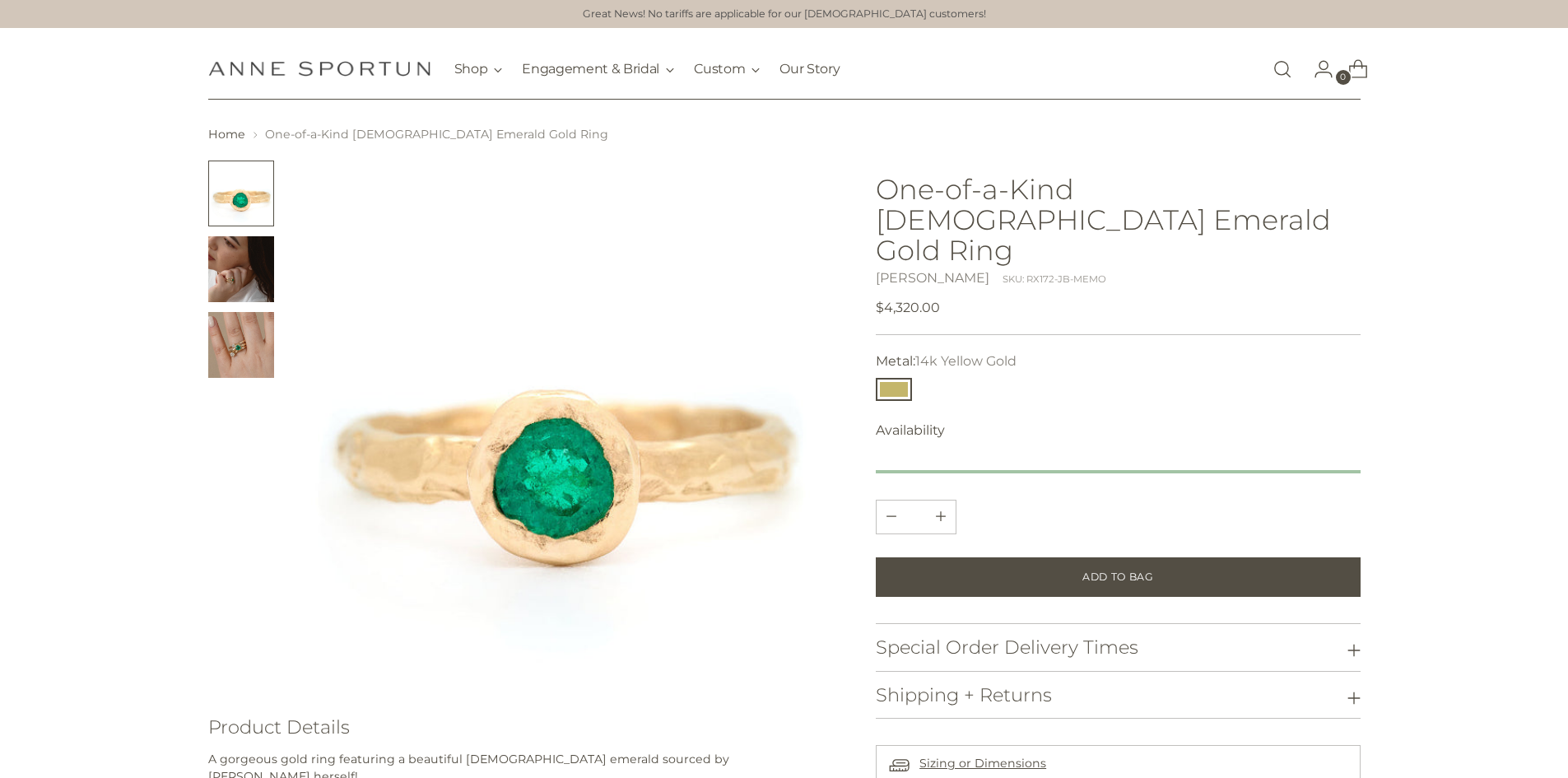
click at [257, 275] on img "Change image to image 2" at bounding box center [241, 269] width 66 height 66
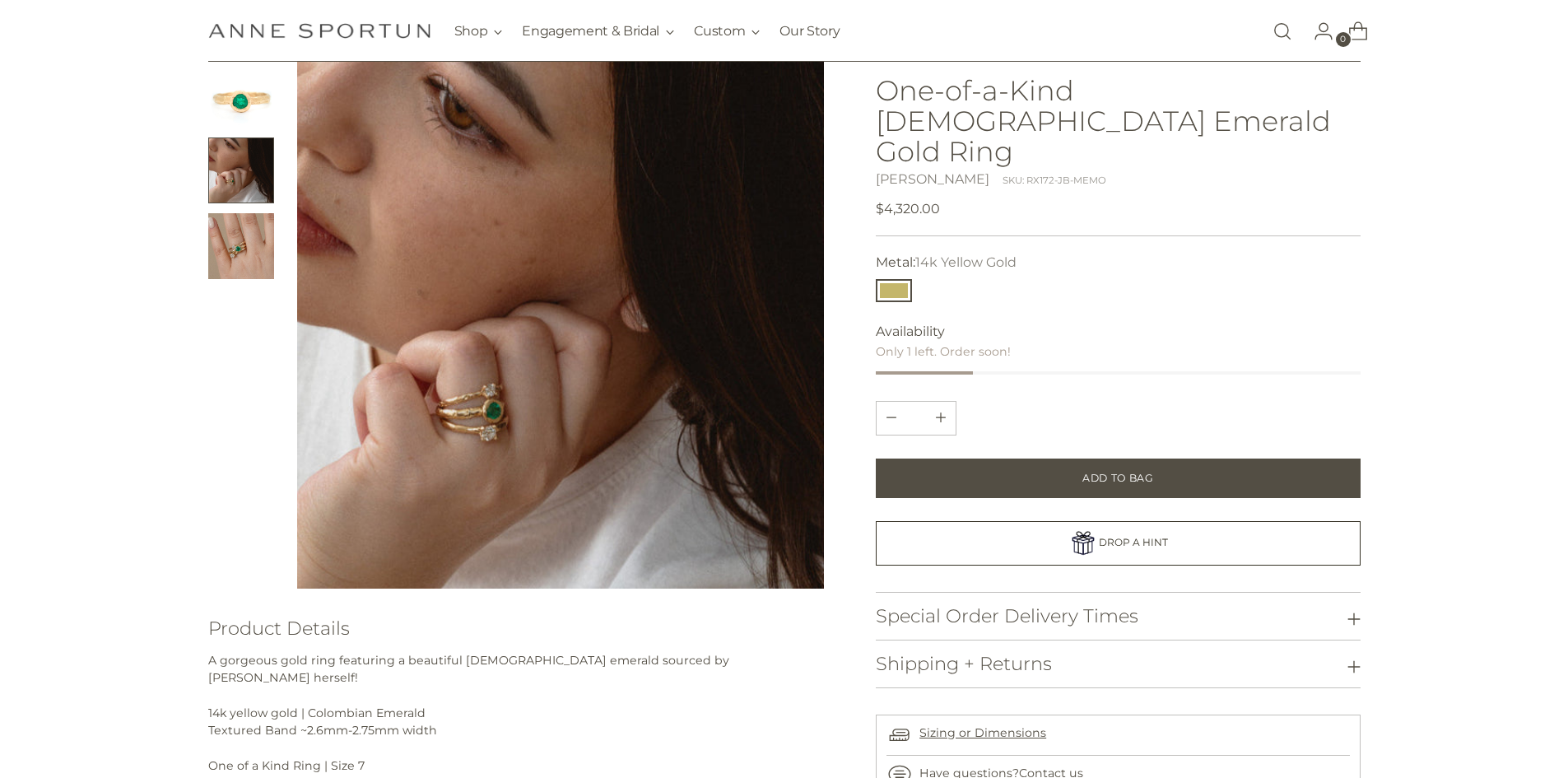
scroll to position [164, 0]
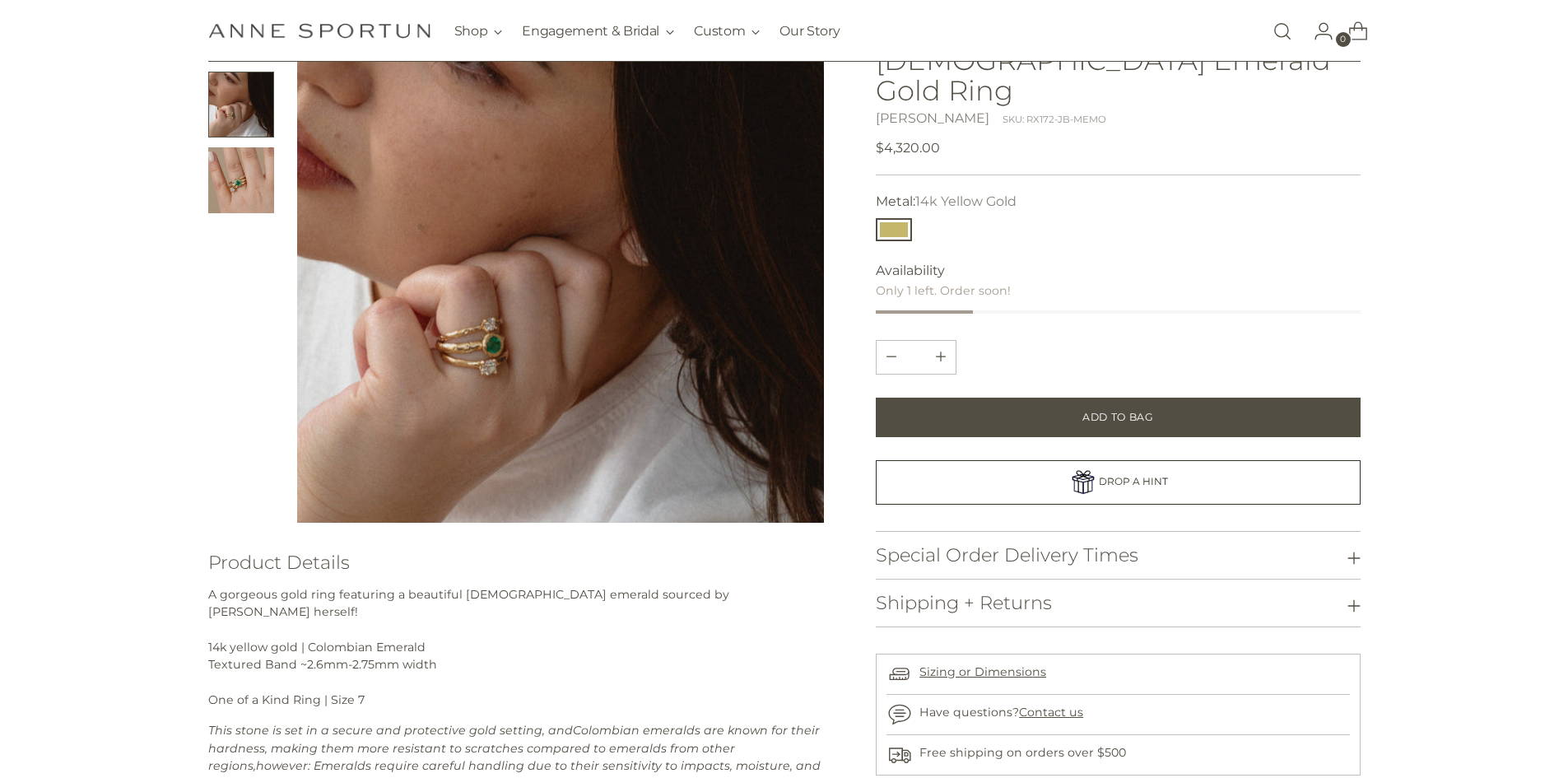
click at [253, 172] on img "Change image to image 3" at bounding box center [241, 180] width 66 height 66
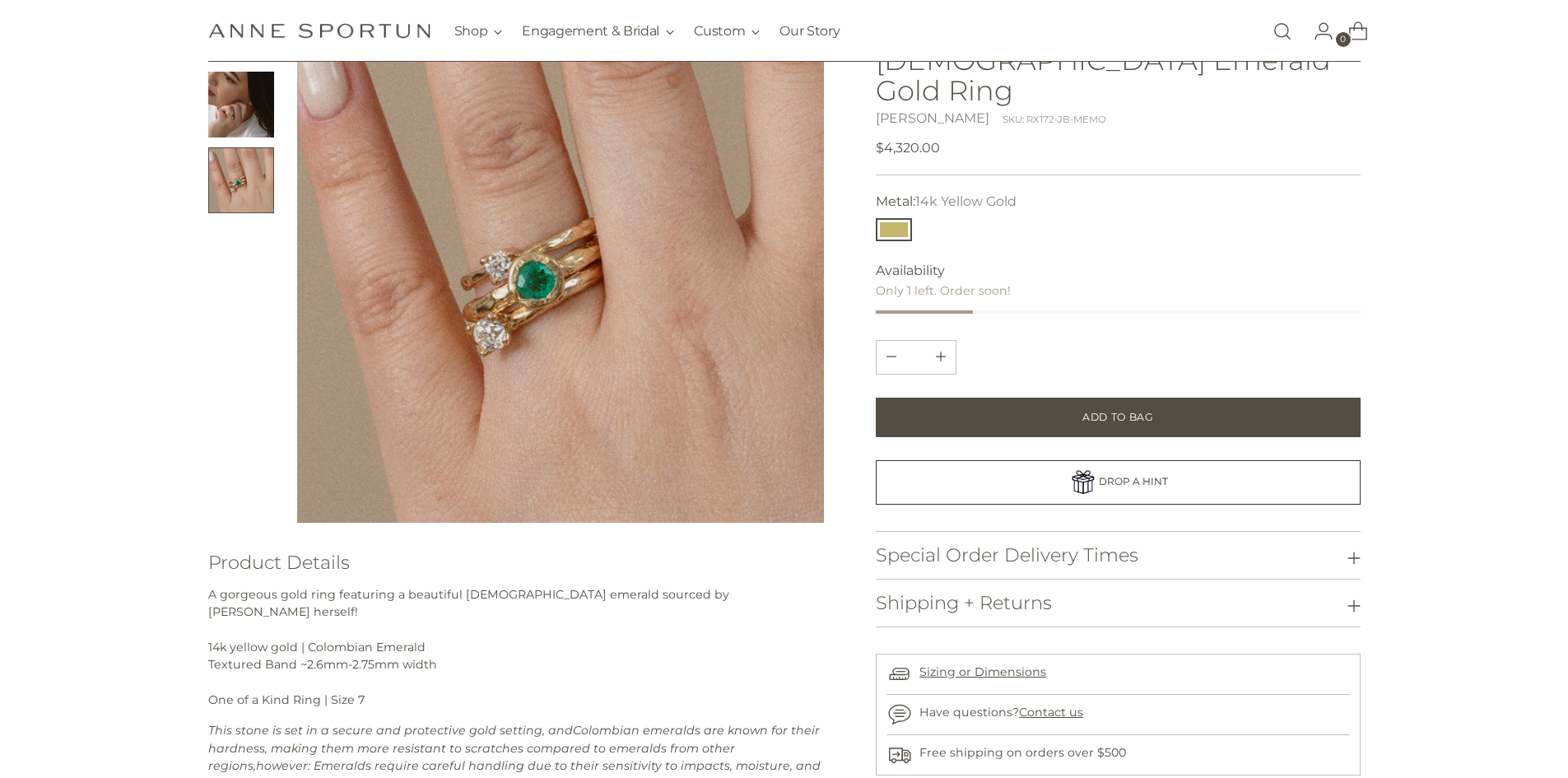
click at [242, 95] on img "Change image to image 2" at bounding box center [241, 104] width 66 height 66
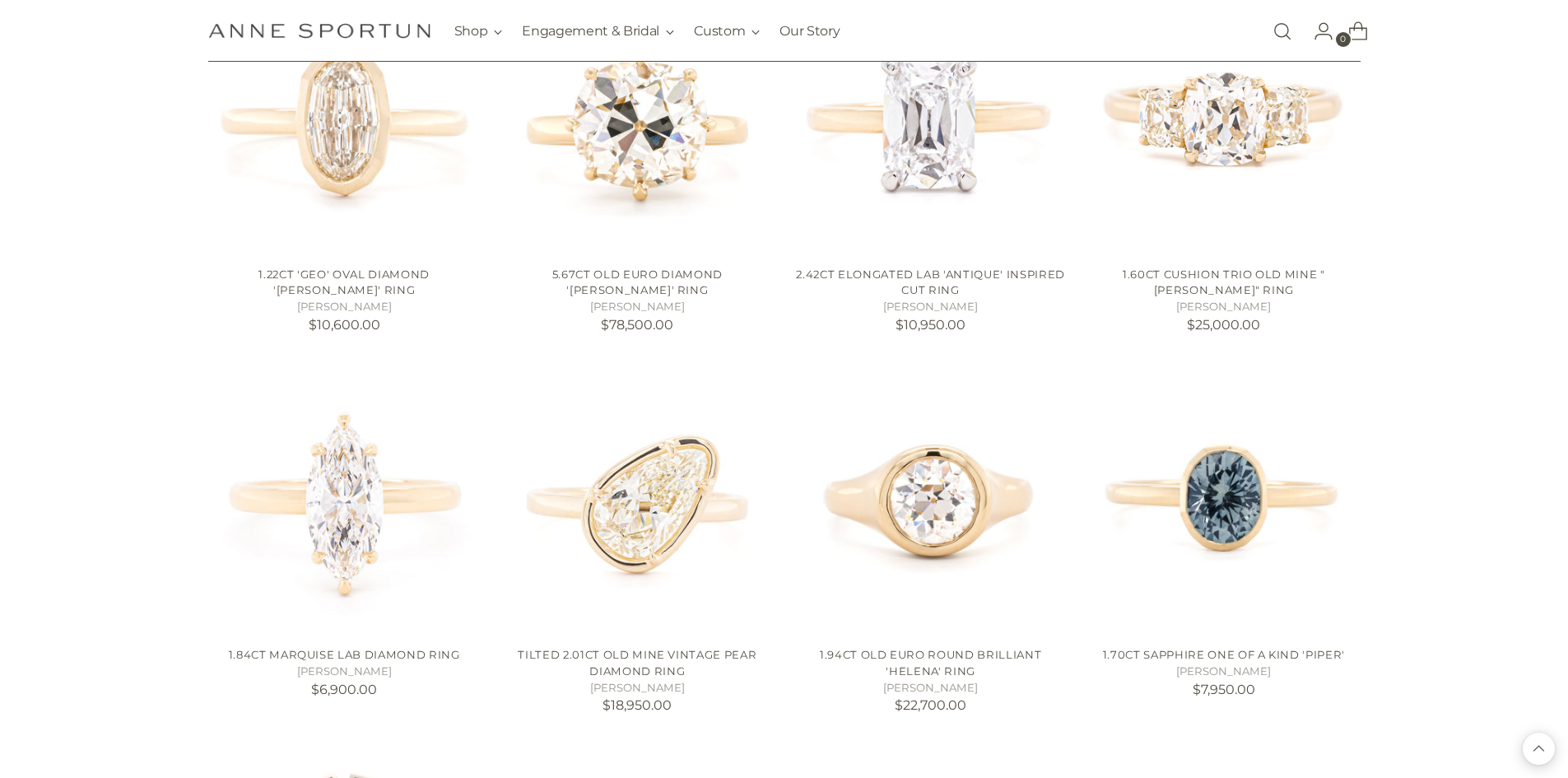
scroll to position [1317, 0]
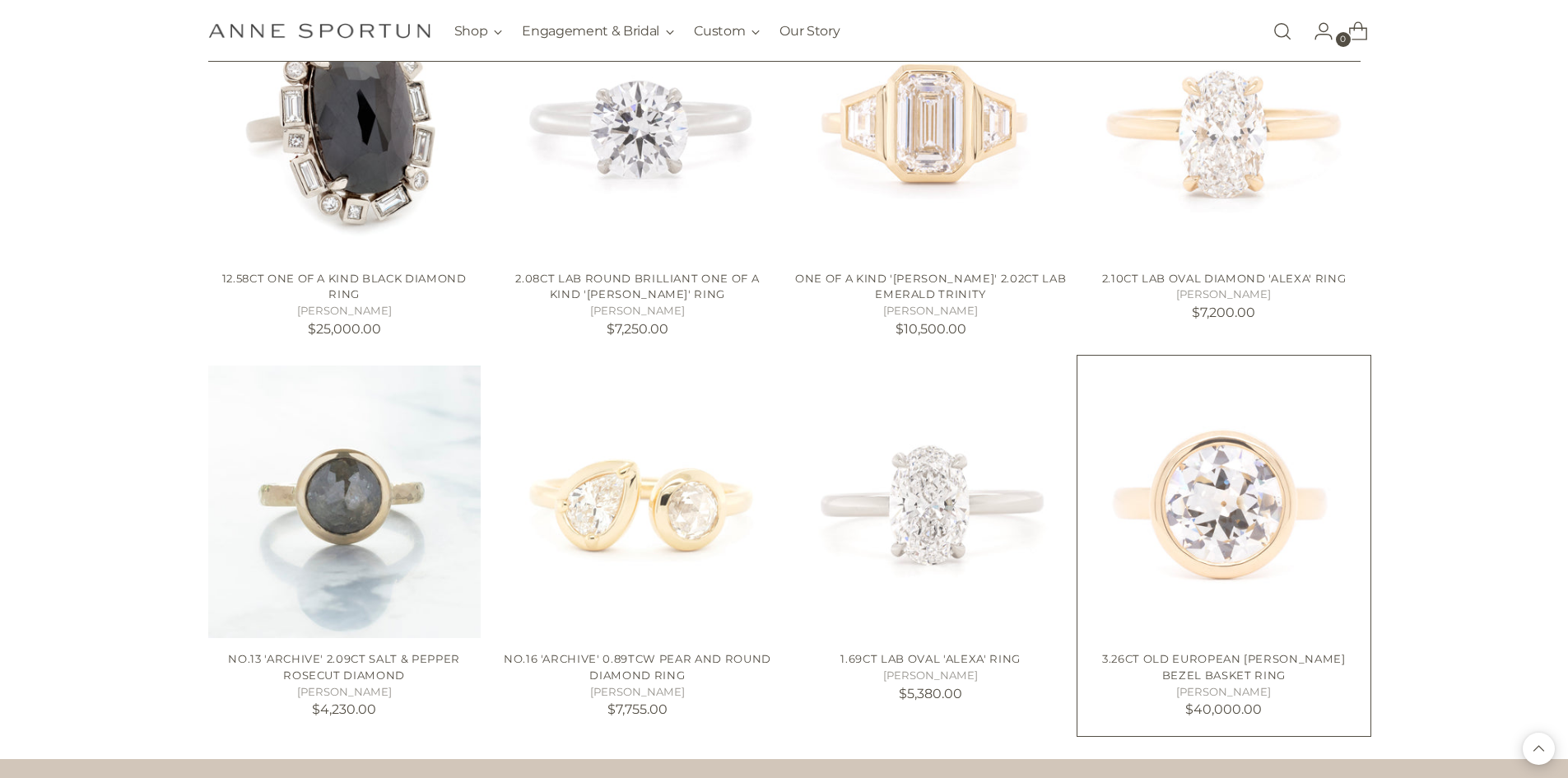
scroll to position [2140, 0]
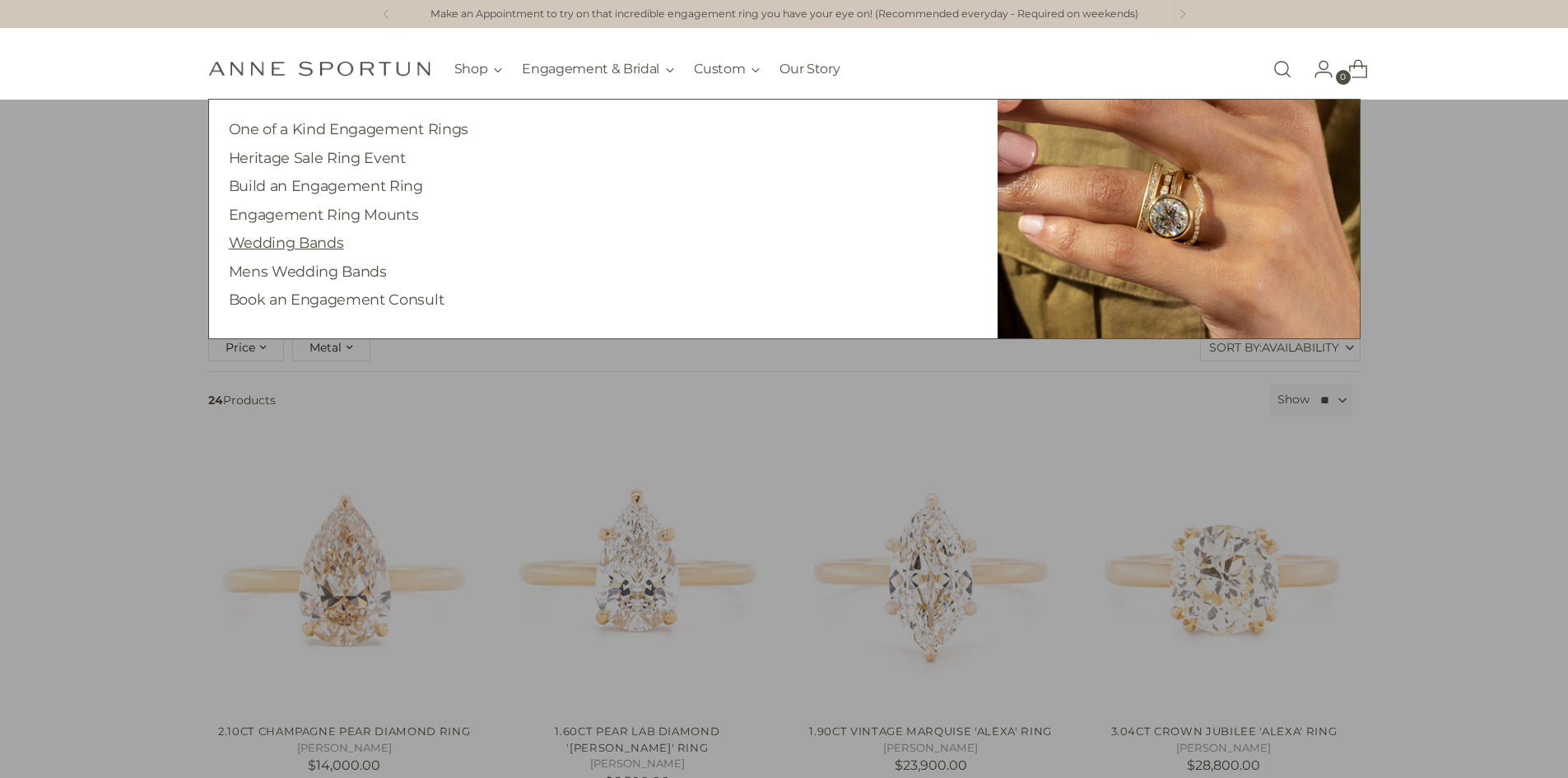
click at [338, 246] on link "Wedding Bands" at bounding box center [286, 242] width 115 height 17
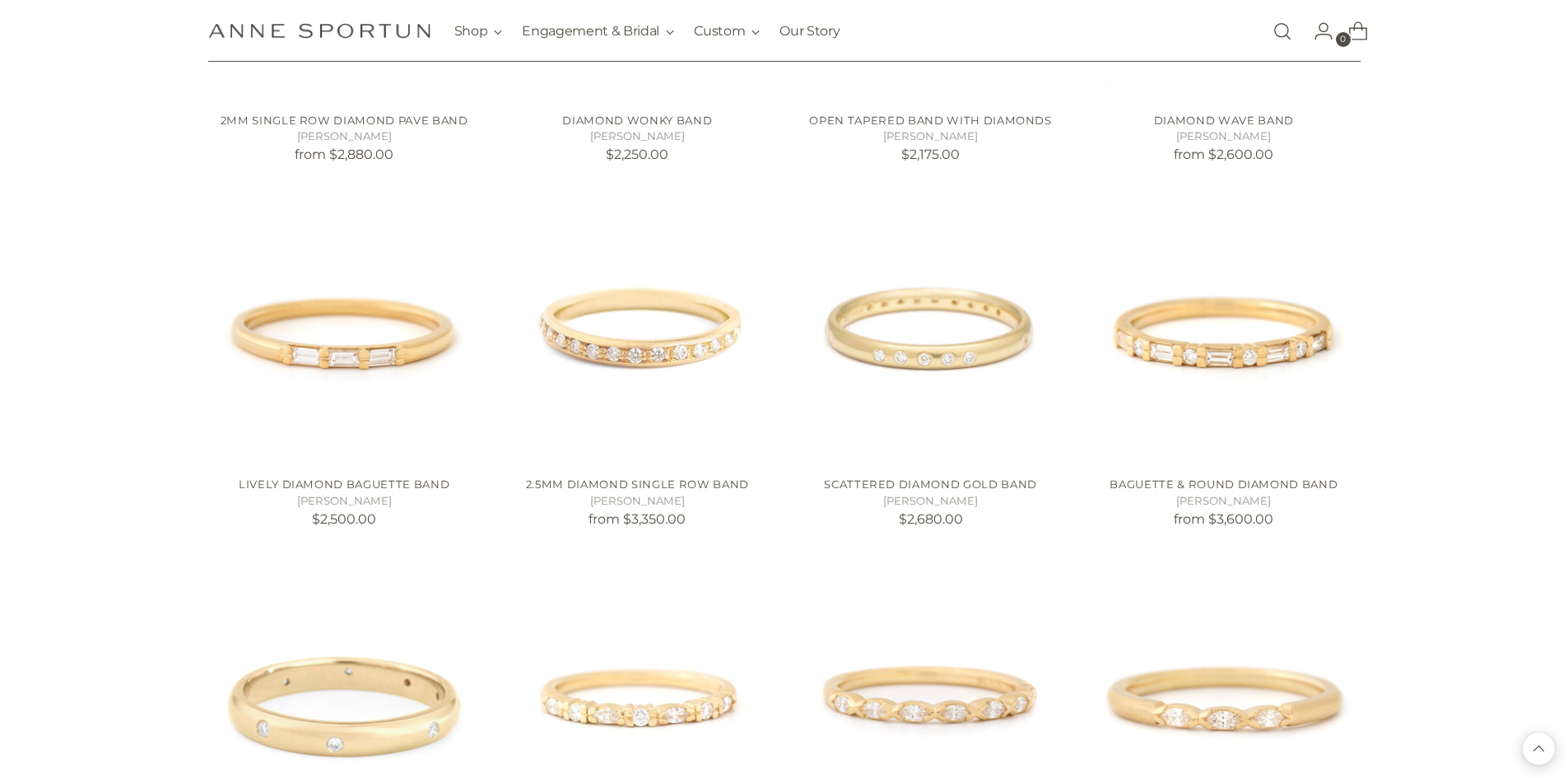
scroll to position [1317, 0]
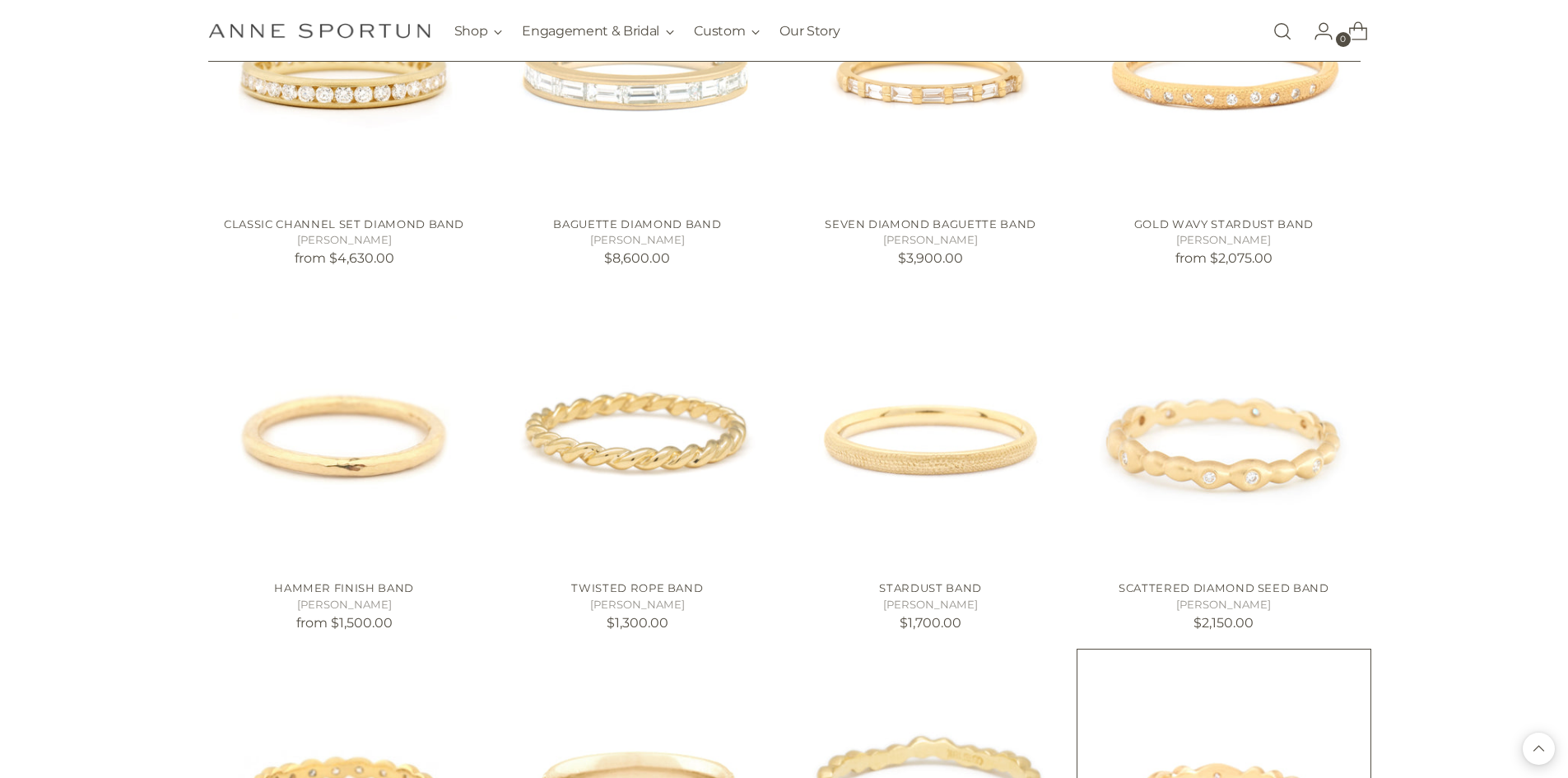
scroll to position [2716, 0]
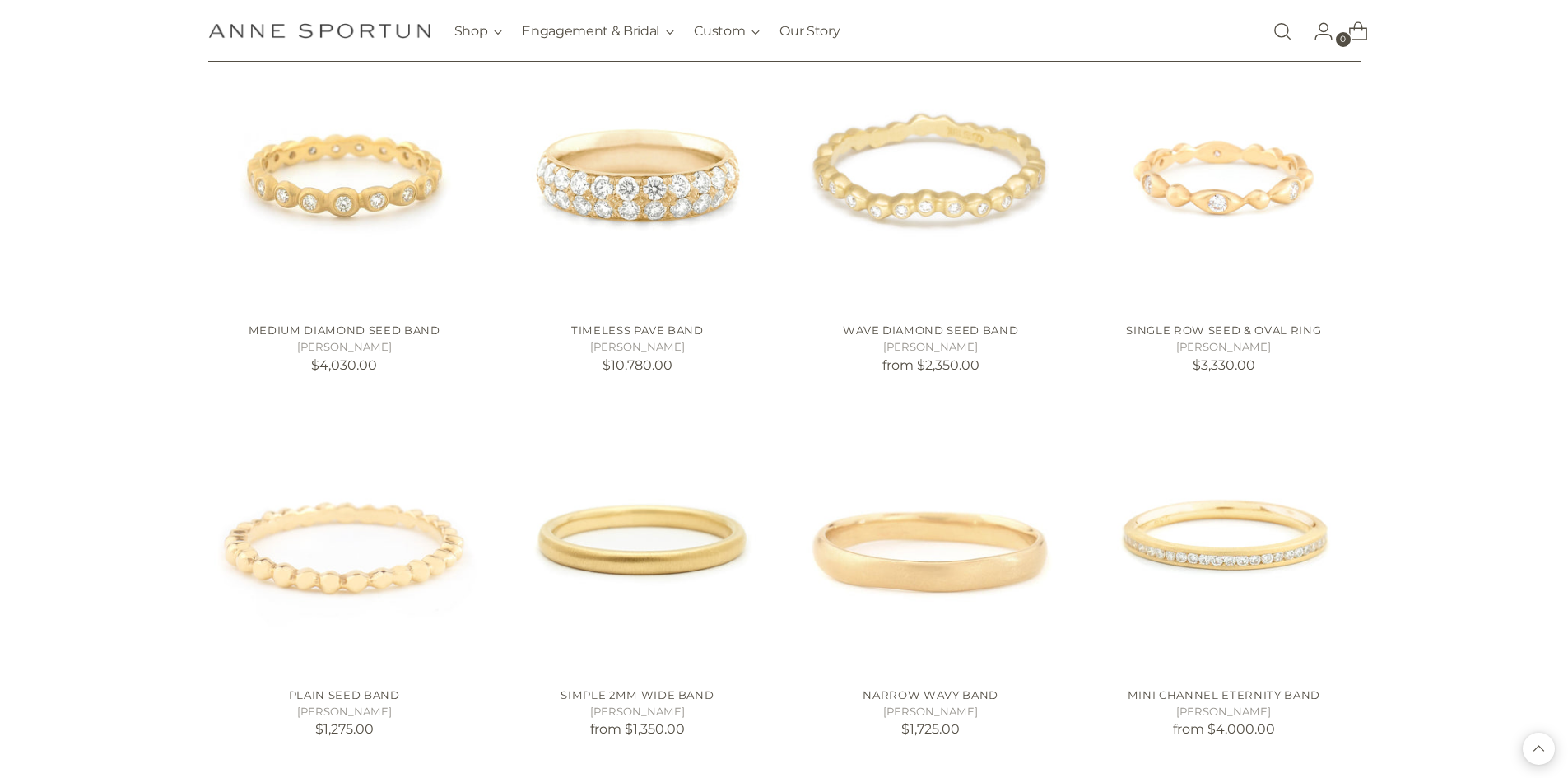
scroll to position [2963, 0]
